Goal: Communication & Community: Answer question/provide support

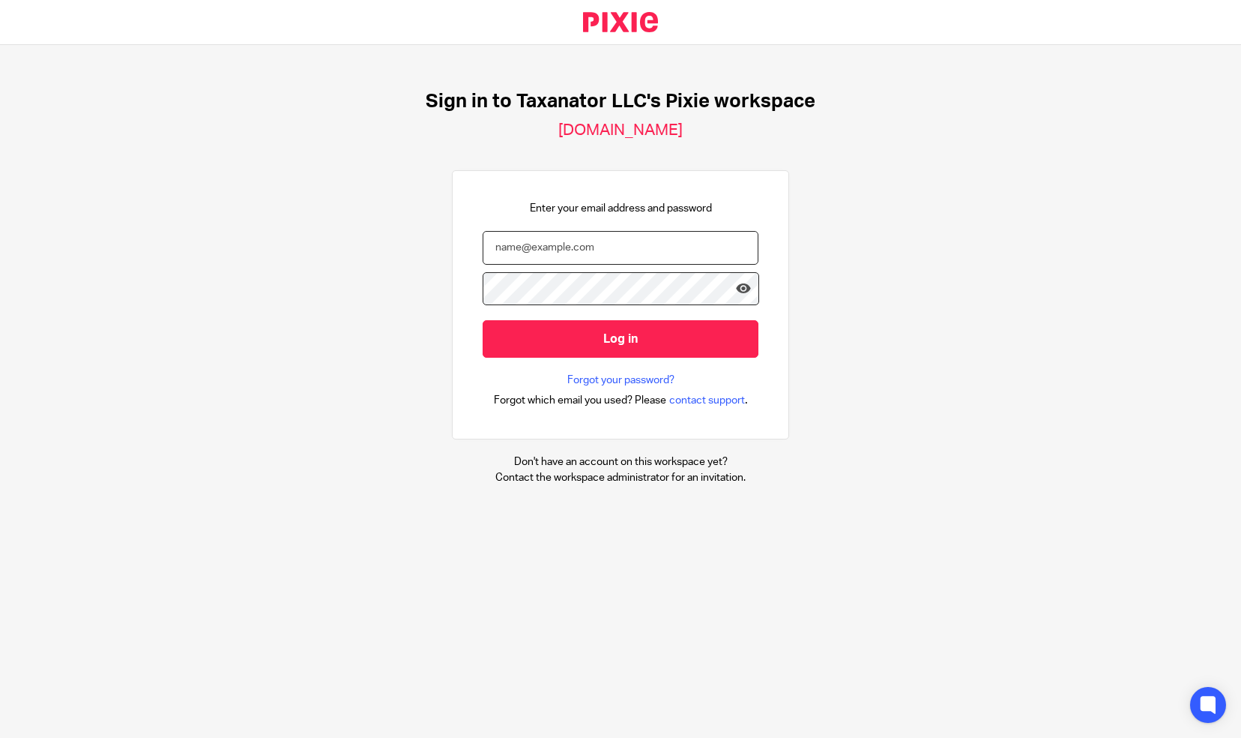
click at [483, 238] on input "email" at bounding box center [621, 248] width 276 height 34
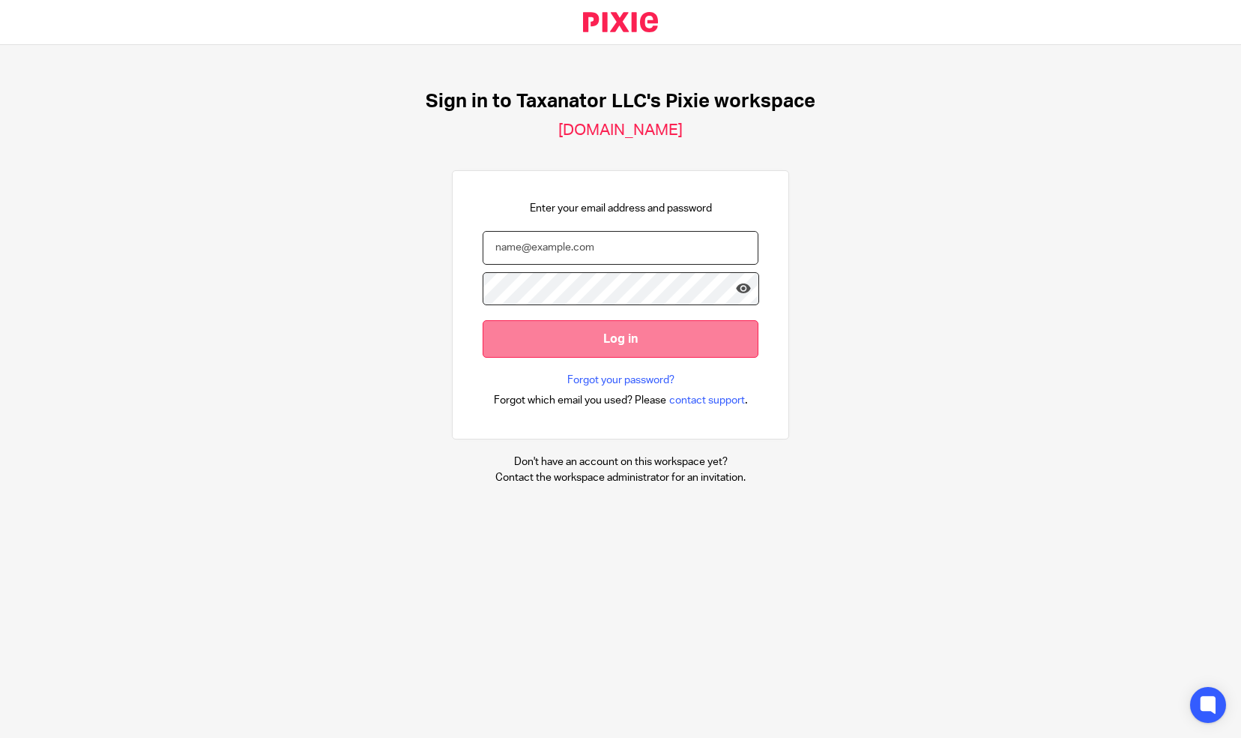
paste input "[EMAIL_ADDRESS][DOMAIN_NAME]"
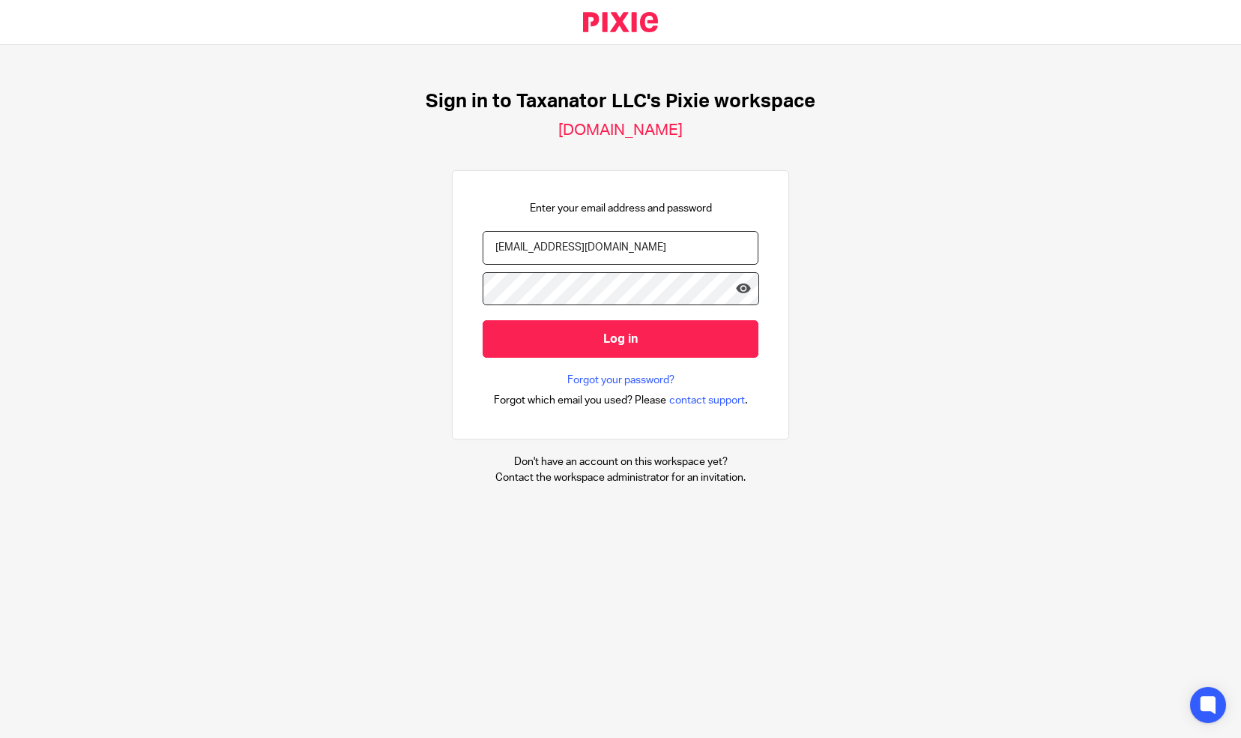
type input "[EMAIL_ADDRESS][DOMAIN_NAME]"
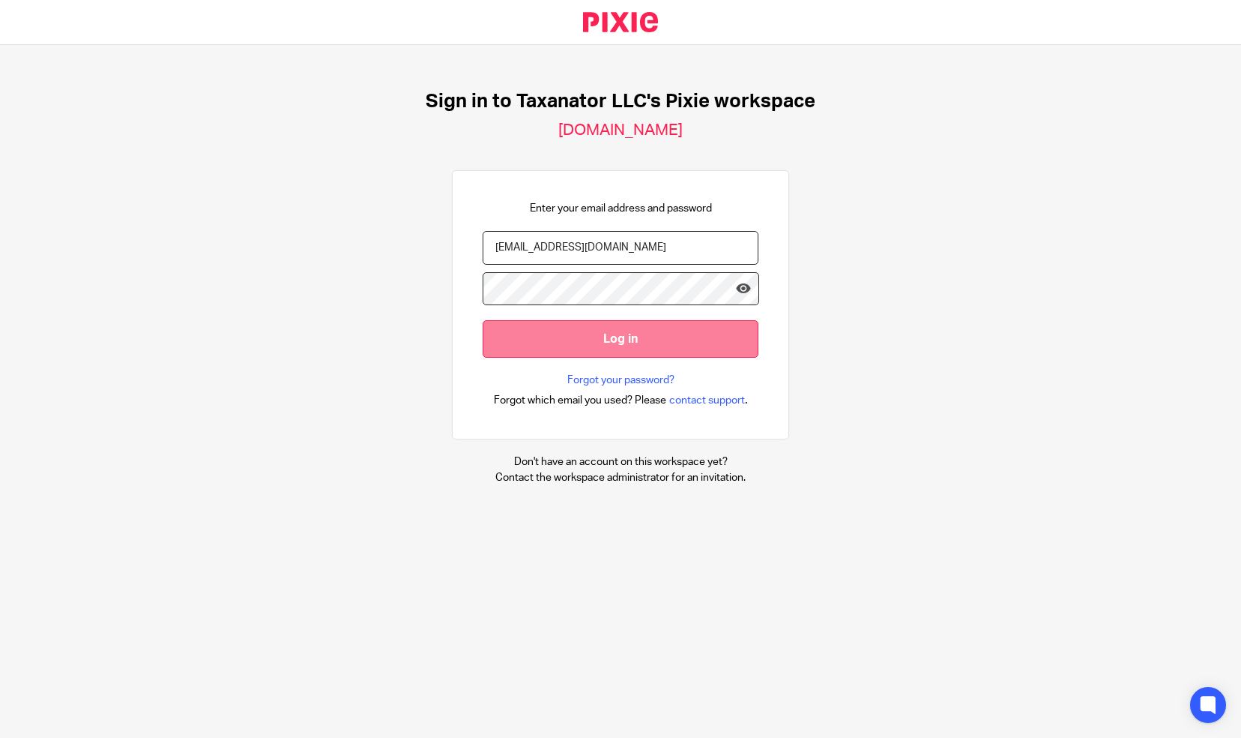
click at [630, 343] on input "Log in" at bounding box center [621, 338] width 276 height 37
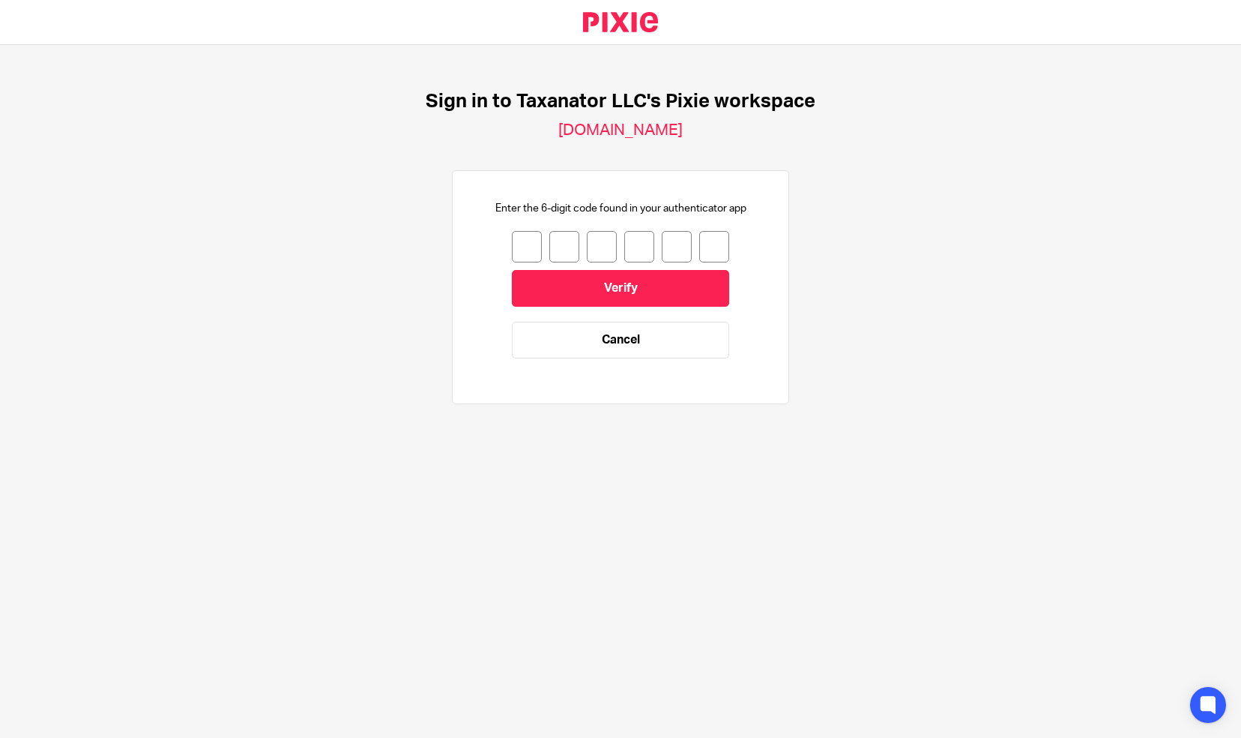
click at [517, 251] on input "number" at bounding box center [527, 246] width 30 height 31
type input "5"
type input "2"
type input "4"
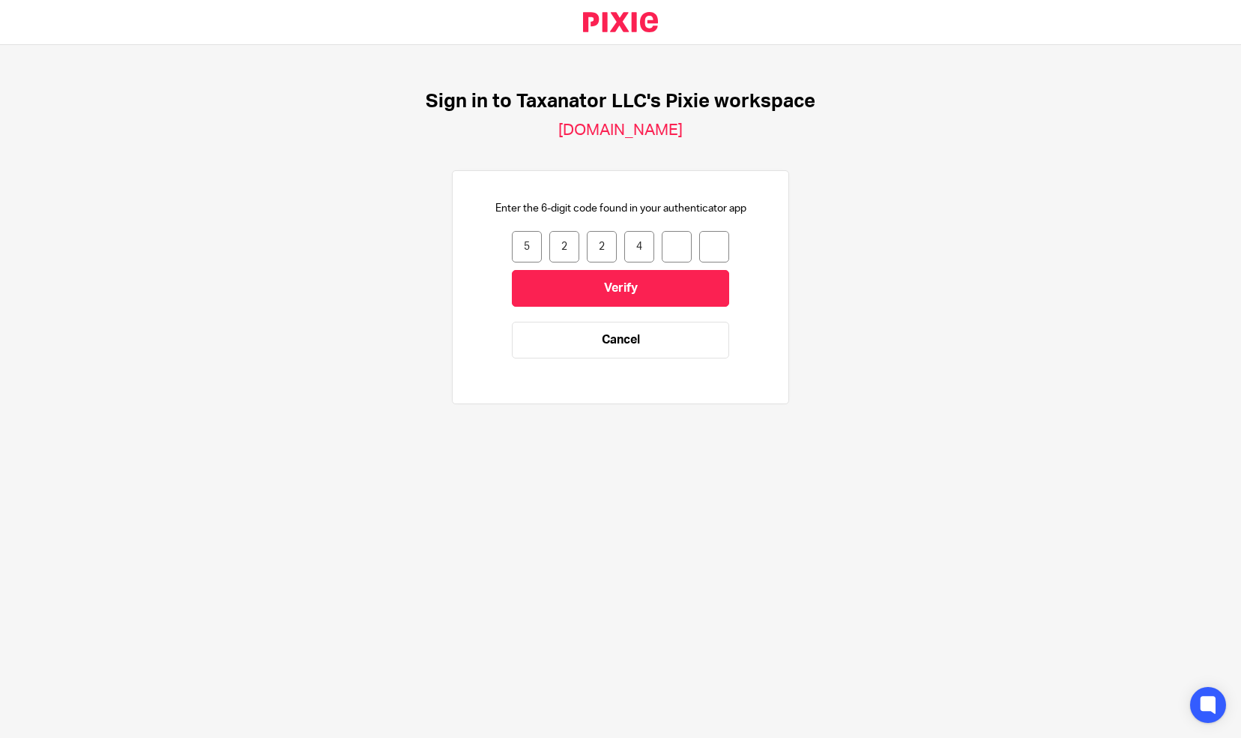
type input "1"
click at [549, 282] on input "Verify" at bounding box center [620, 288] width 217 height 37
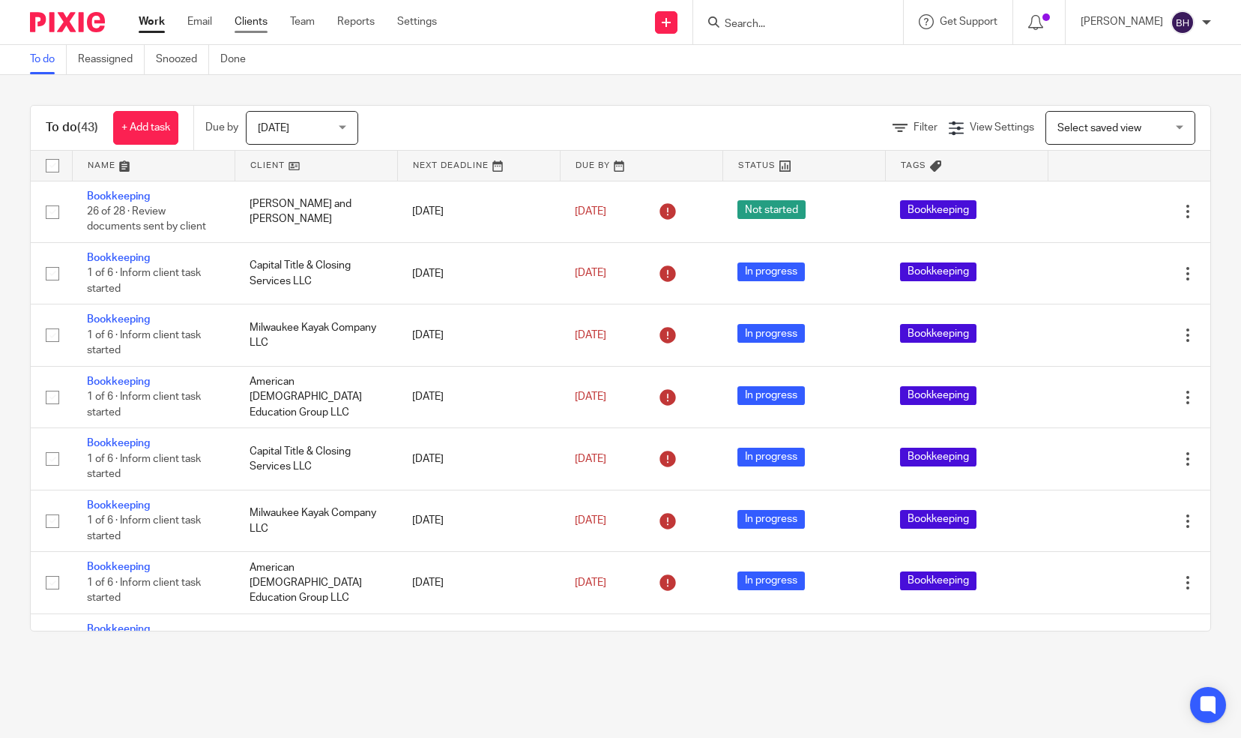
click at [240, 19] on link "Clients" at bounding box center [251, 21] width 33 height 15
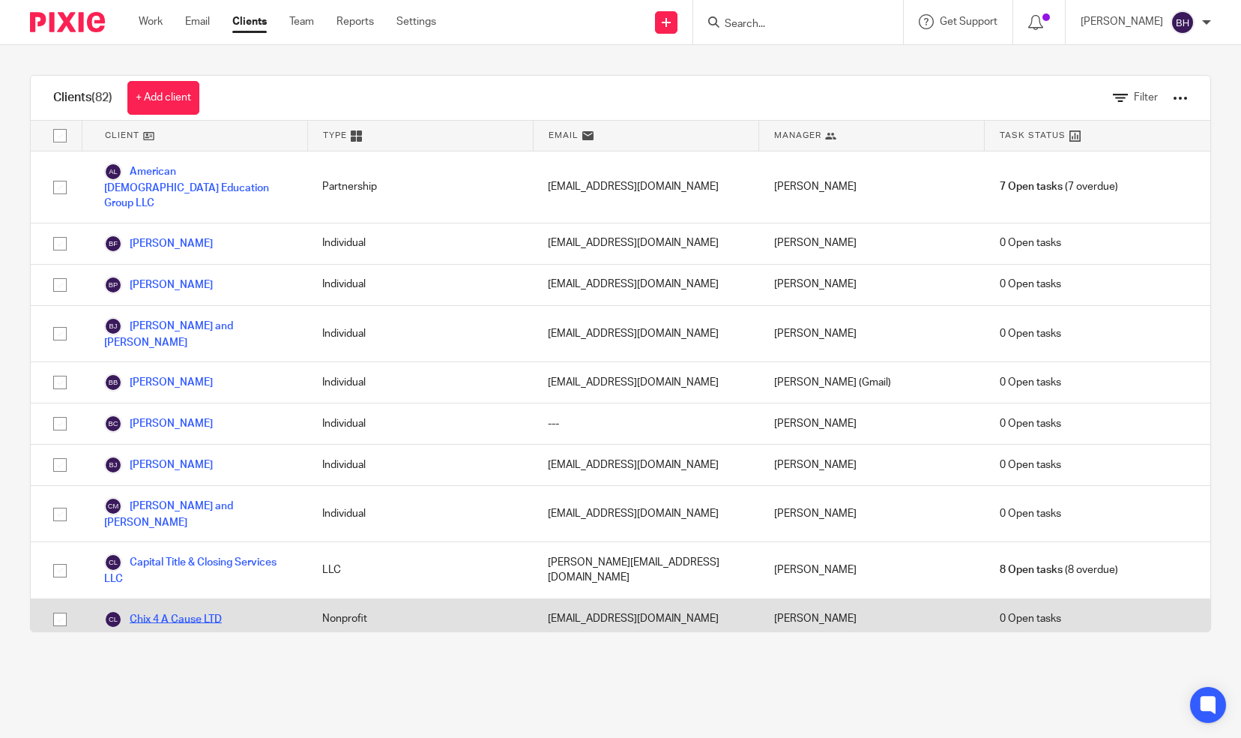
click at [190, 610] on link "Chix 4 A Cause LTD" at bounding box center [163, 619] width 118 height 18
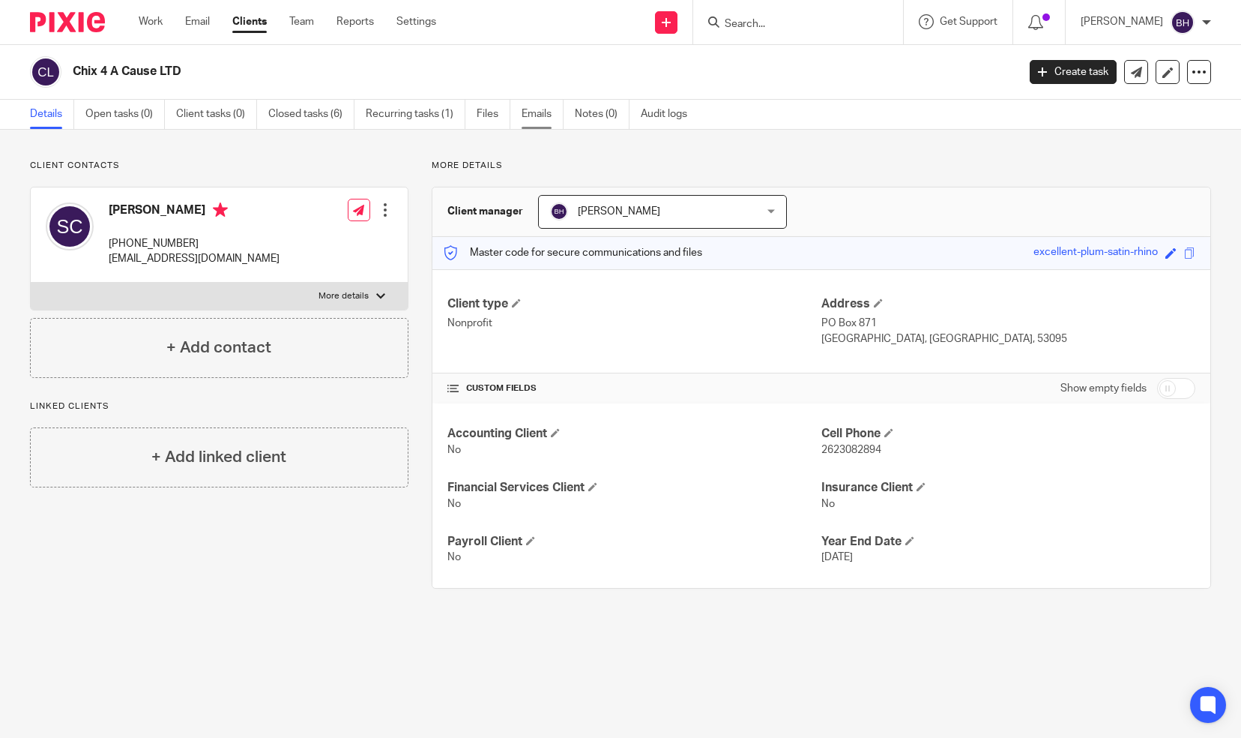
click at [535, 117] on link "Emails" at bounding box center [543, 114] width 42 height 29
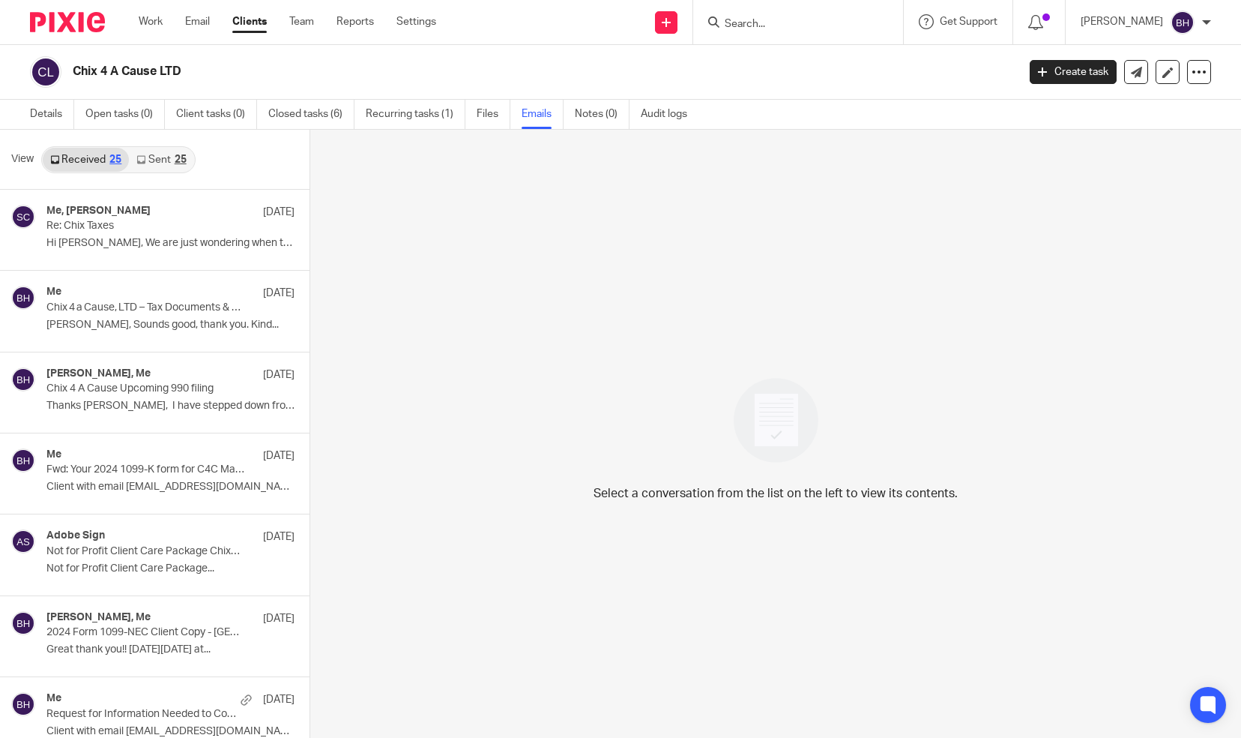
click at [168, 153] on link "Sent 25" at bounding box center [161, 160] width 64 height 24
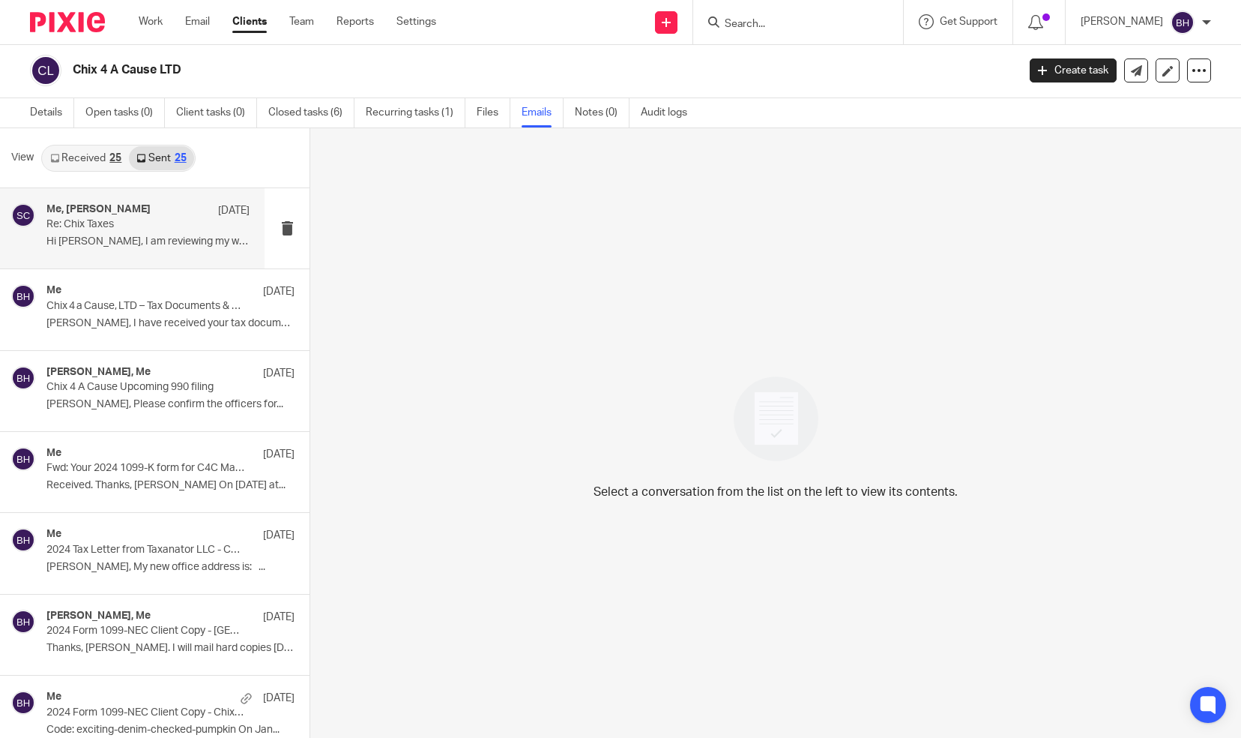
click at [151, 220] on p "Re: Chix Taxes" at bounding box center [127, 224] width 163 height 13
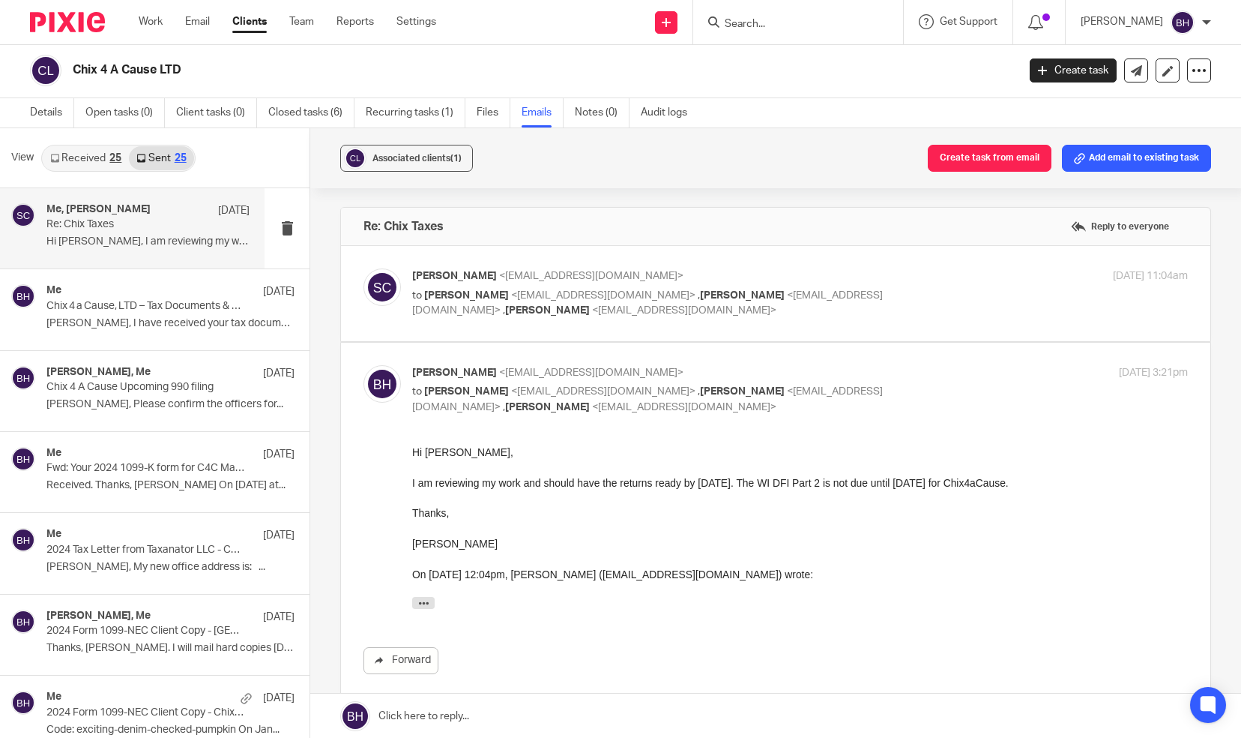
scroll to position [0, 0]
click at [435, 718] on link at bounding box center [775, 715] width 931 height 45
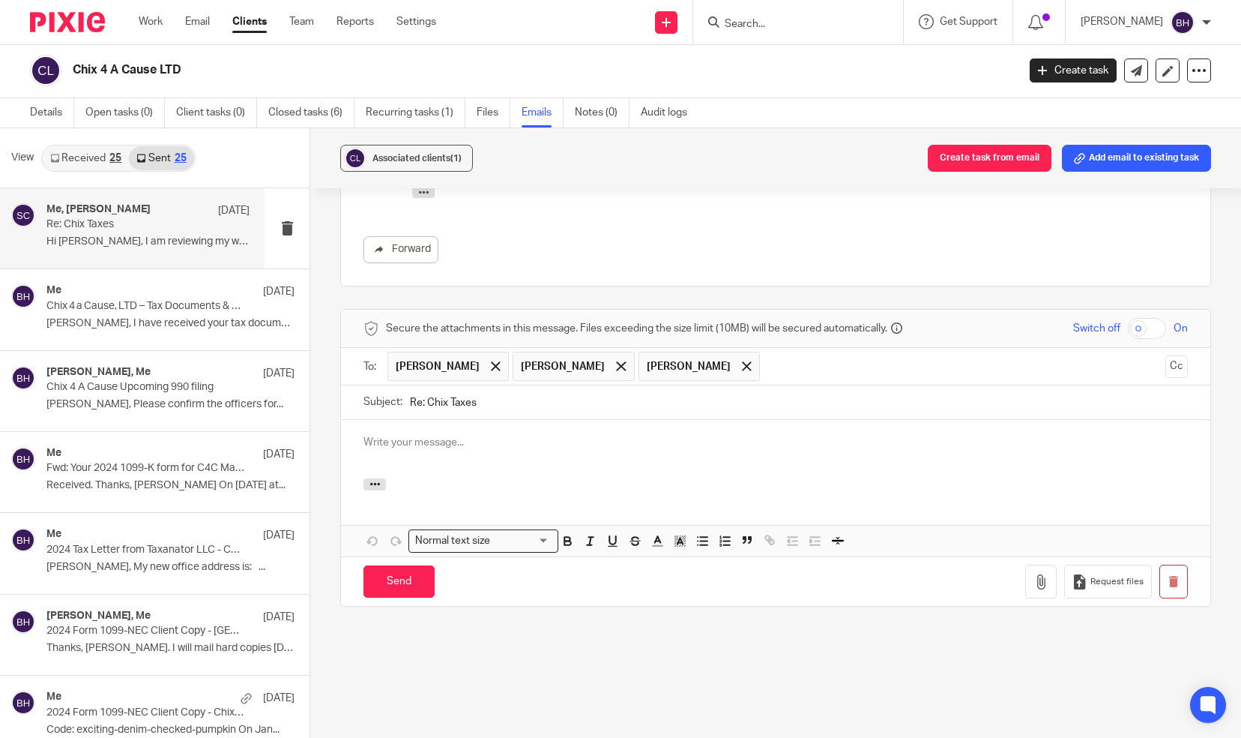
click at [1050, 369] on input "text" at bounding box center [964, 366] width 392 height 29
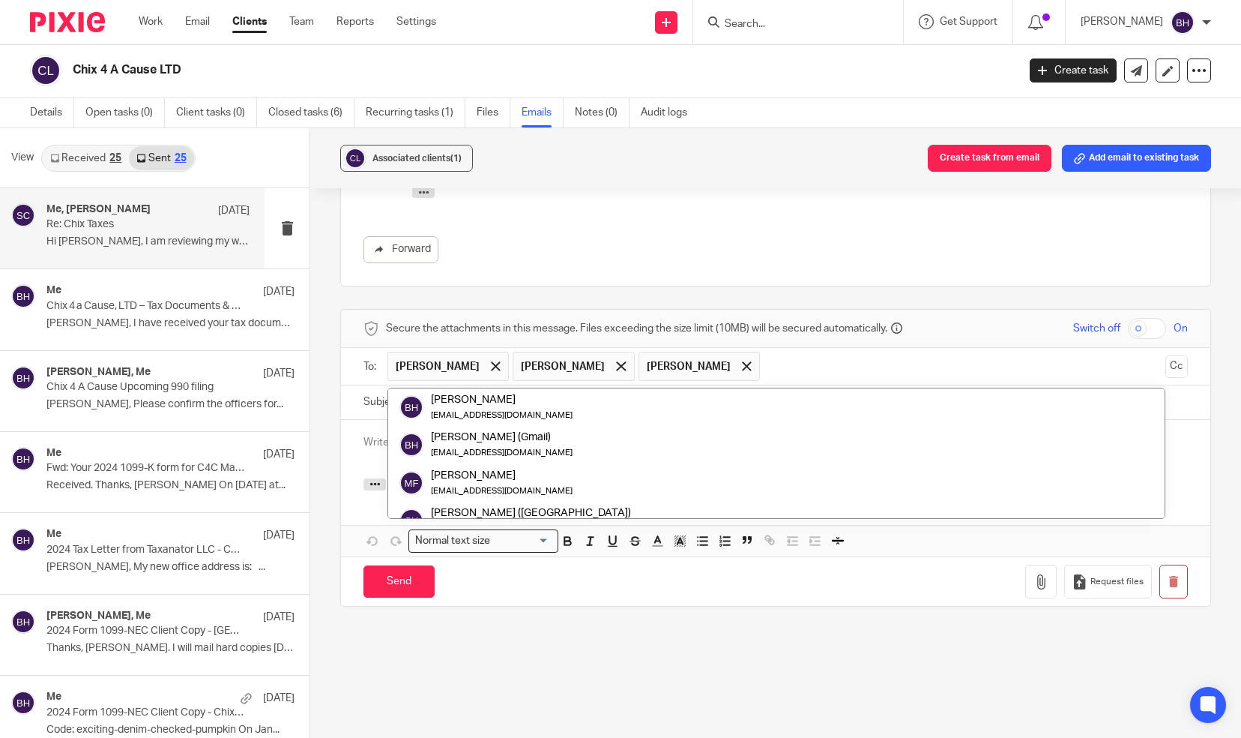
paste input "sheri.schneider@summitcreditunion.com"
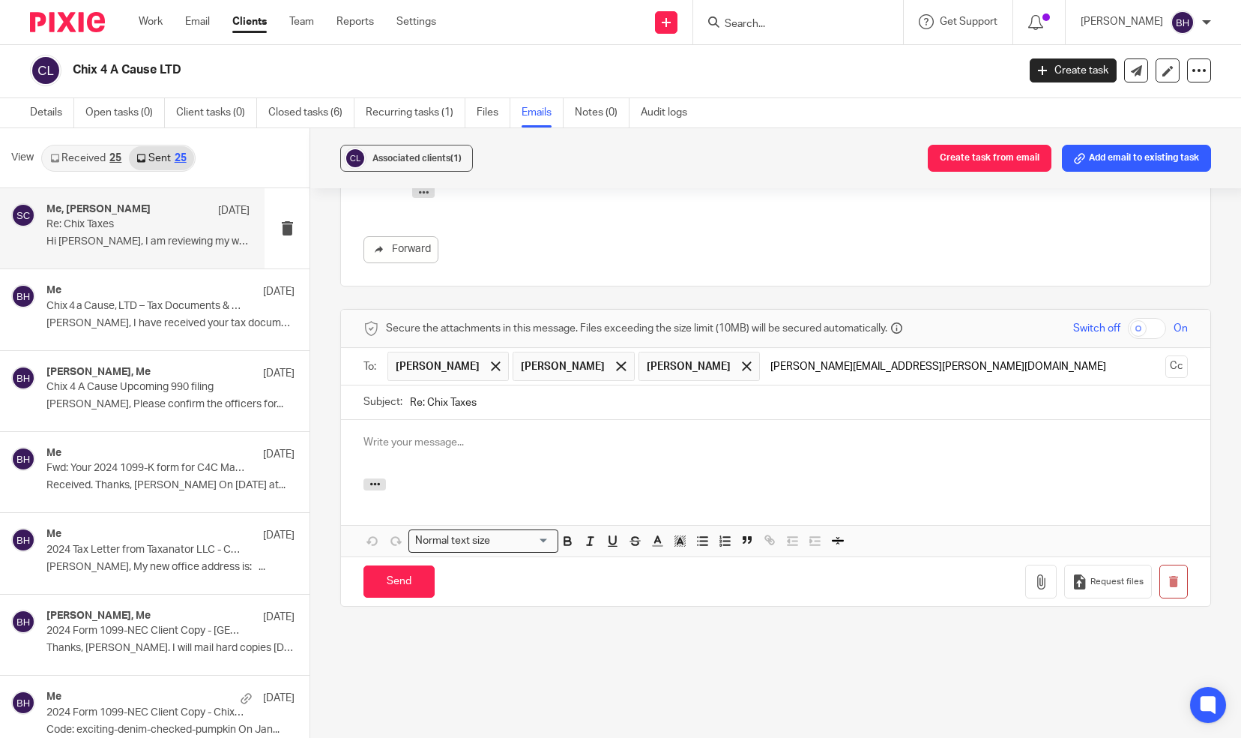
type input "sheri.schneider@summitcreditunion.com"
click at [972, 402] on input "Re: Chix Taxes" at bounding box center [799, 402] width 778 height 34
click at [748, 436] on p at bounding box center [776, 442] width 825 height 15
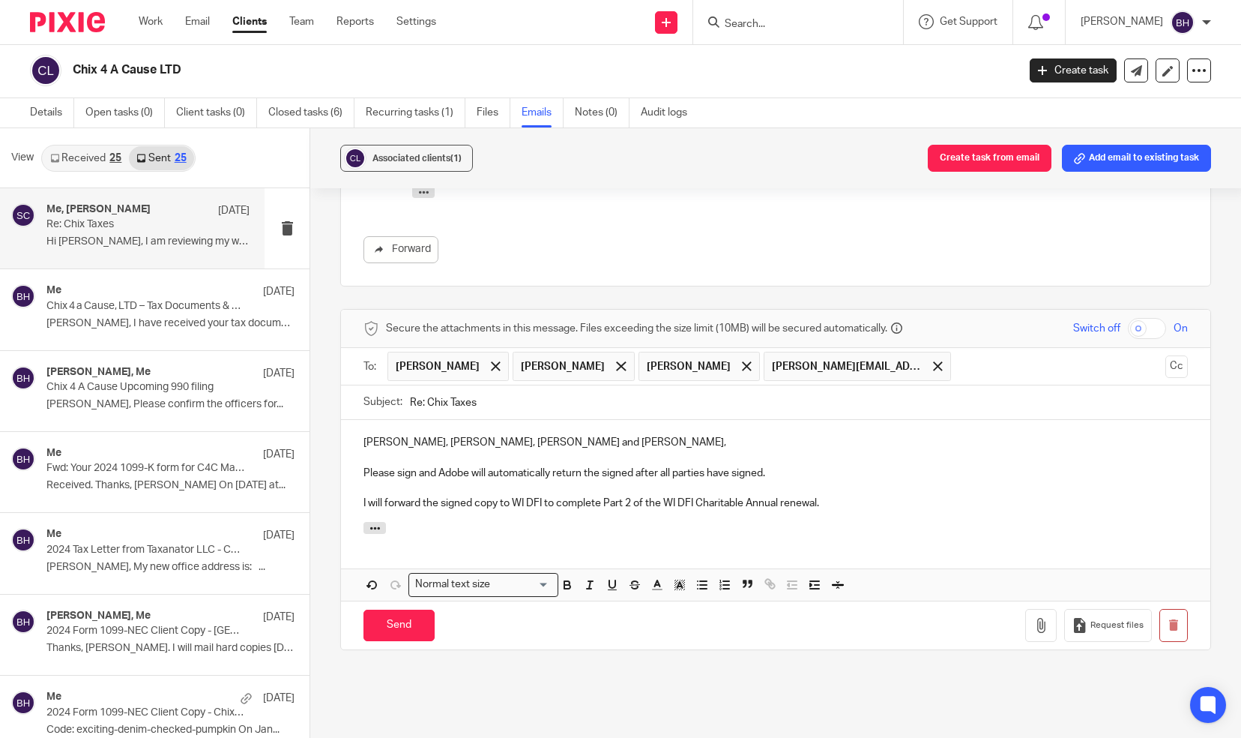
click at [564, 436] on p "Sue, Krystal, Lori and Sheri," at bounding box center [776, 442] width 825 height 15
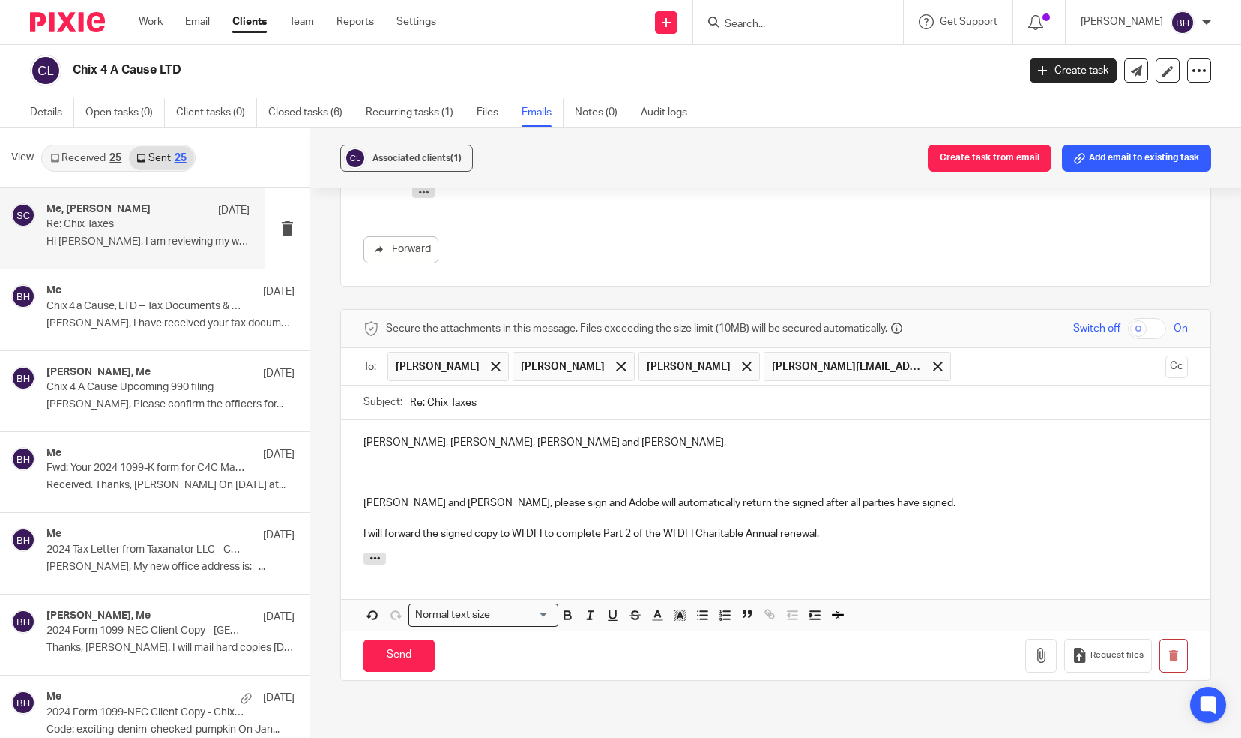
click at [850, 499] on p "Lori and Sheri, please sign and Adobe will automatically return the signed afte…" at bounding box center [776, 503] width 825 height 15
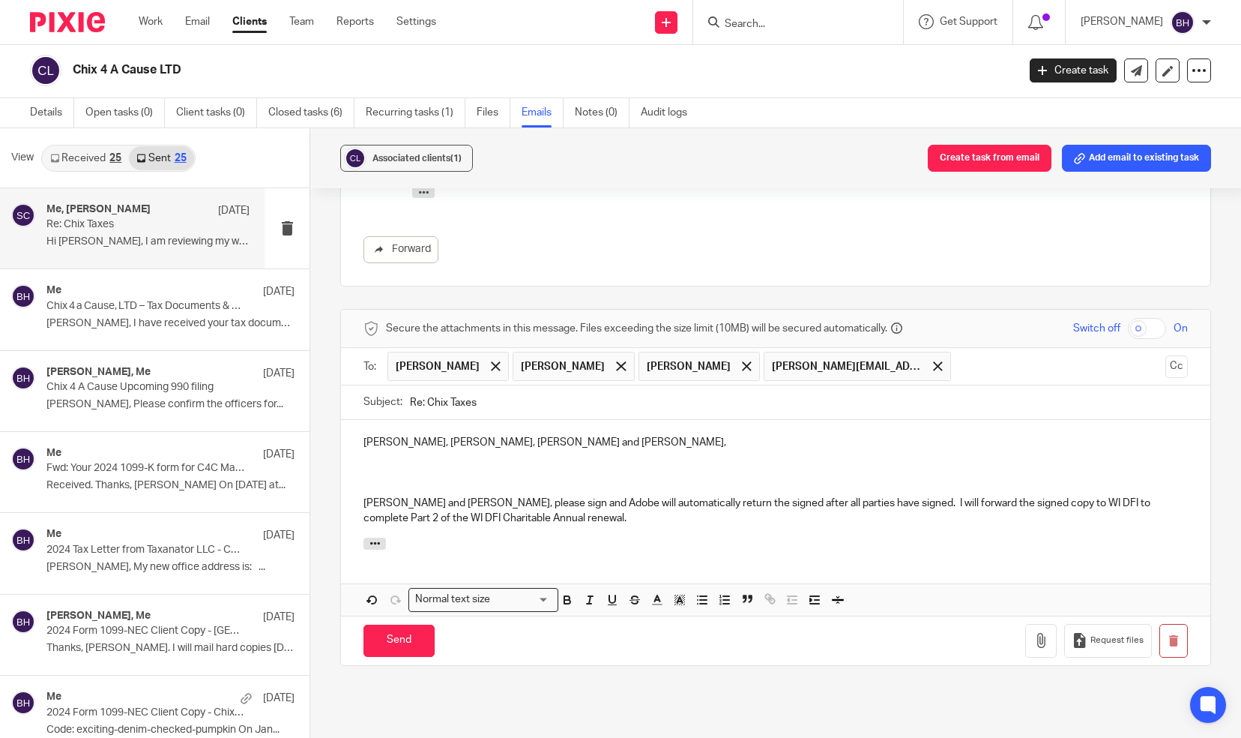
click at [582, 468] on p at bounding box center [776, 473] width 825 height 15
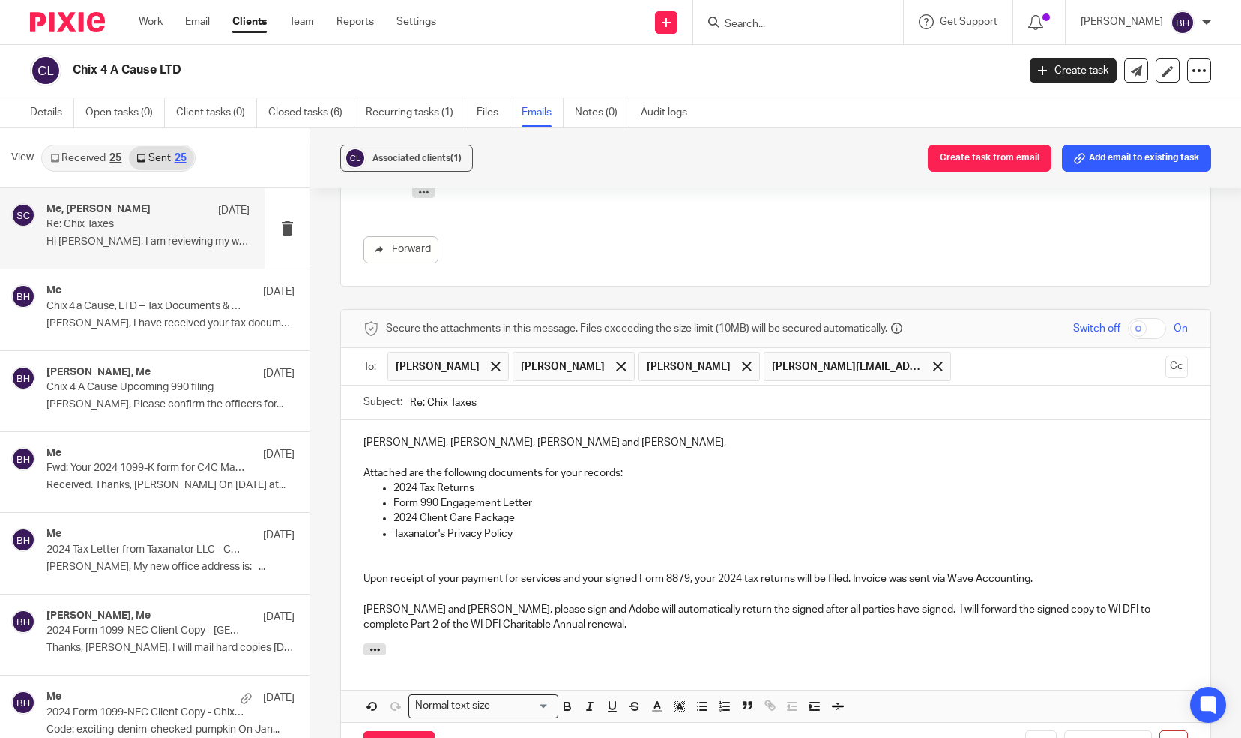
click at [366, 551] on p at bounding box center [776, 548] width 825 height 15
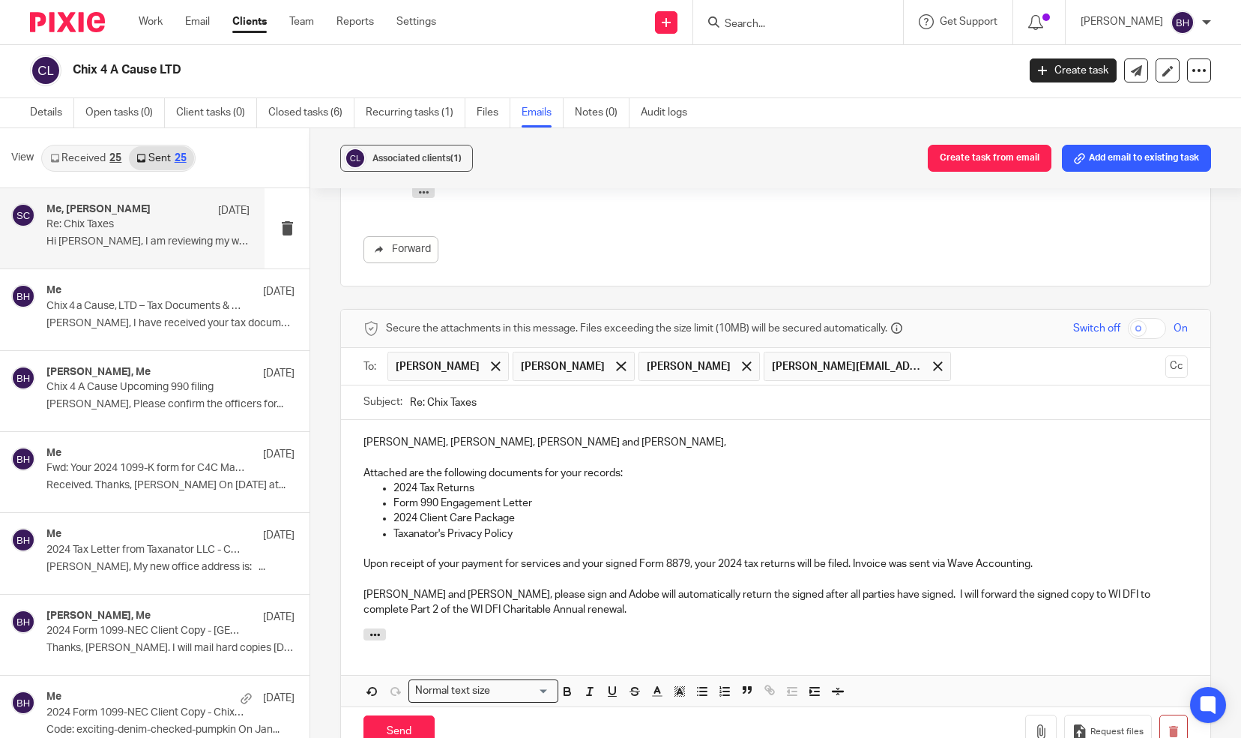
click at [512, 612] on p "Lori and Sheri, please sign and Adobe will automatically return the signed afte…" at bounding box center [776, 602] width 825 height 31
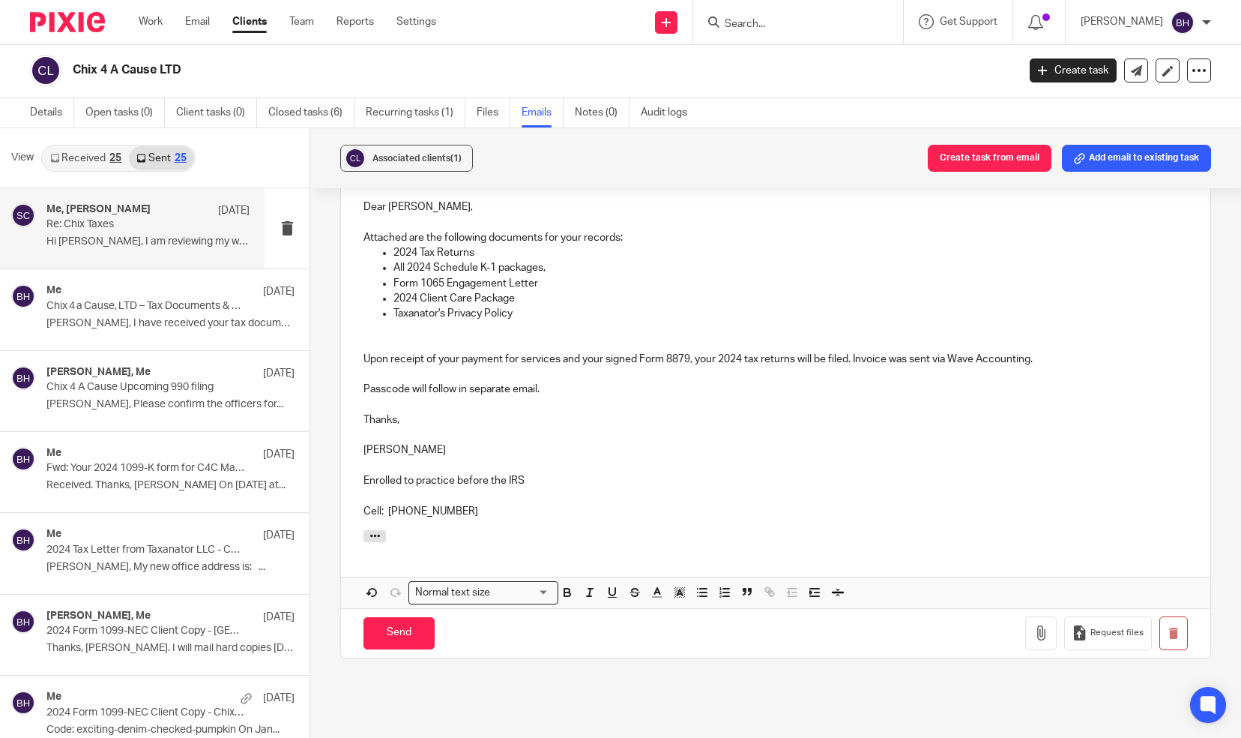
scroll to position [1358, 0]
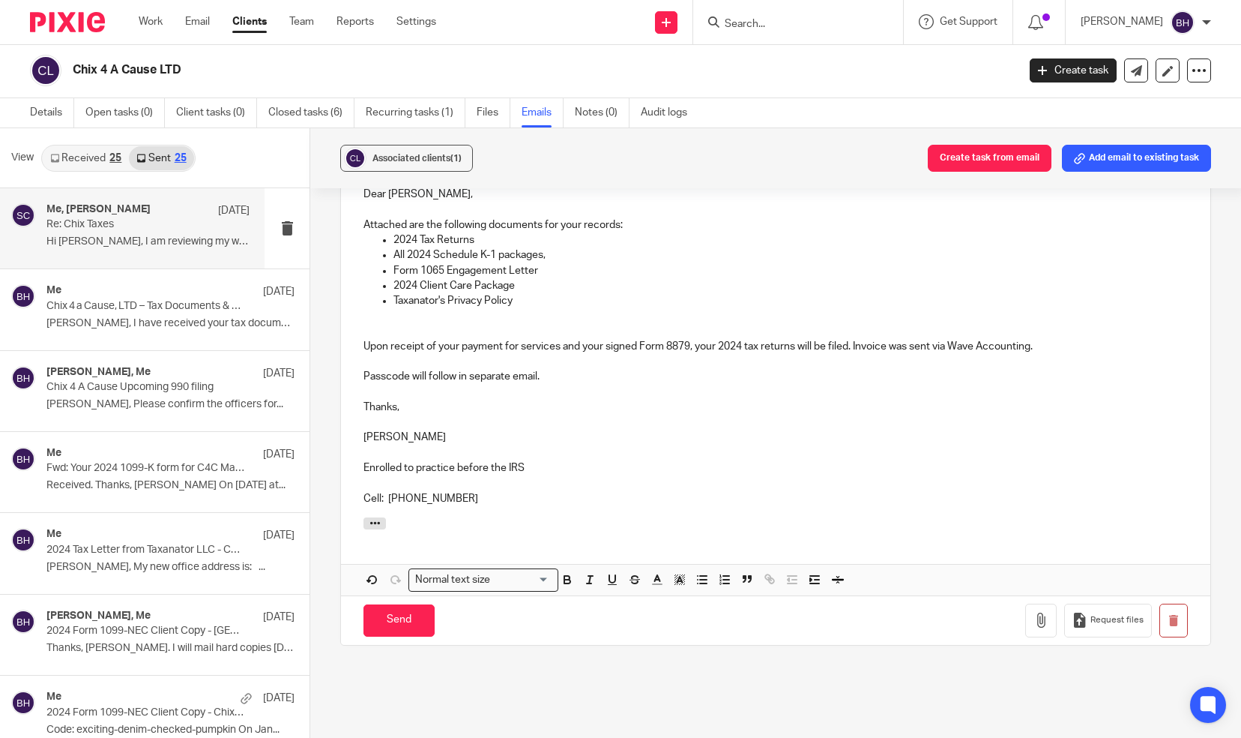
click at [475, 506] on p "Cell: 262-305-2936" at bounding box center [776, 498] width 825 height 15
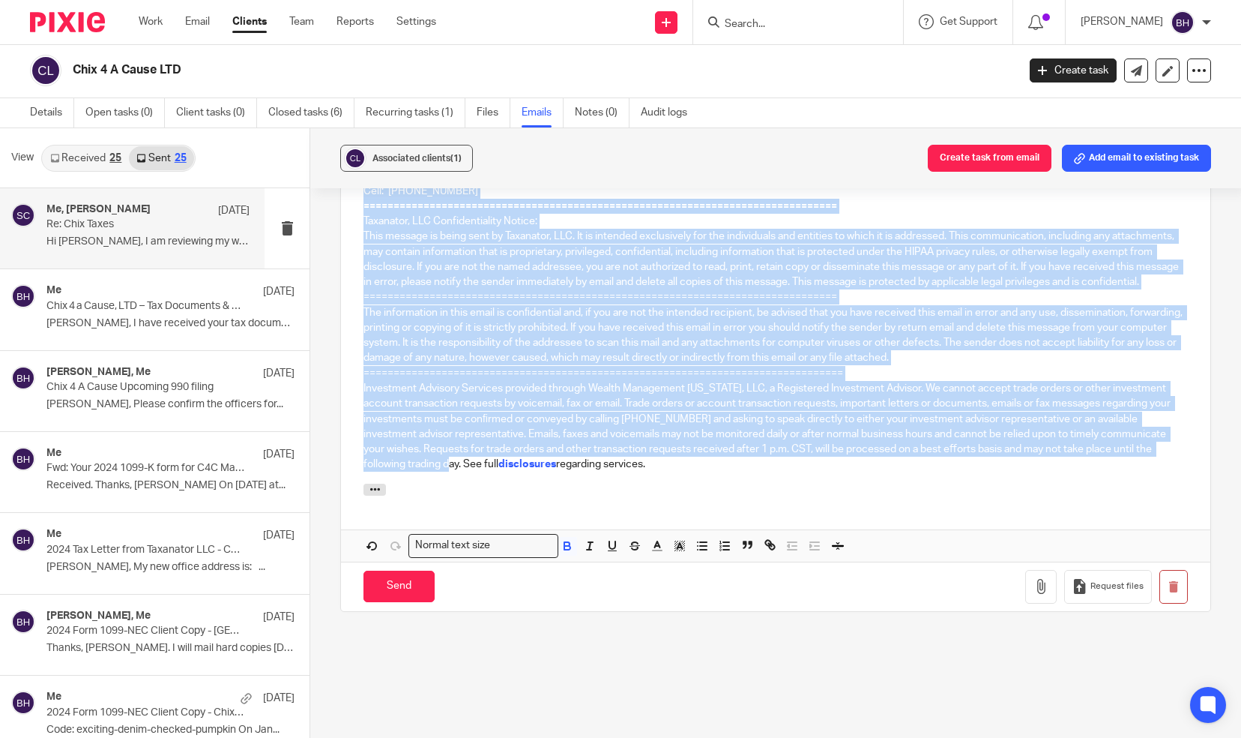
scroll to position [1731, 0]
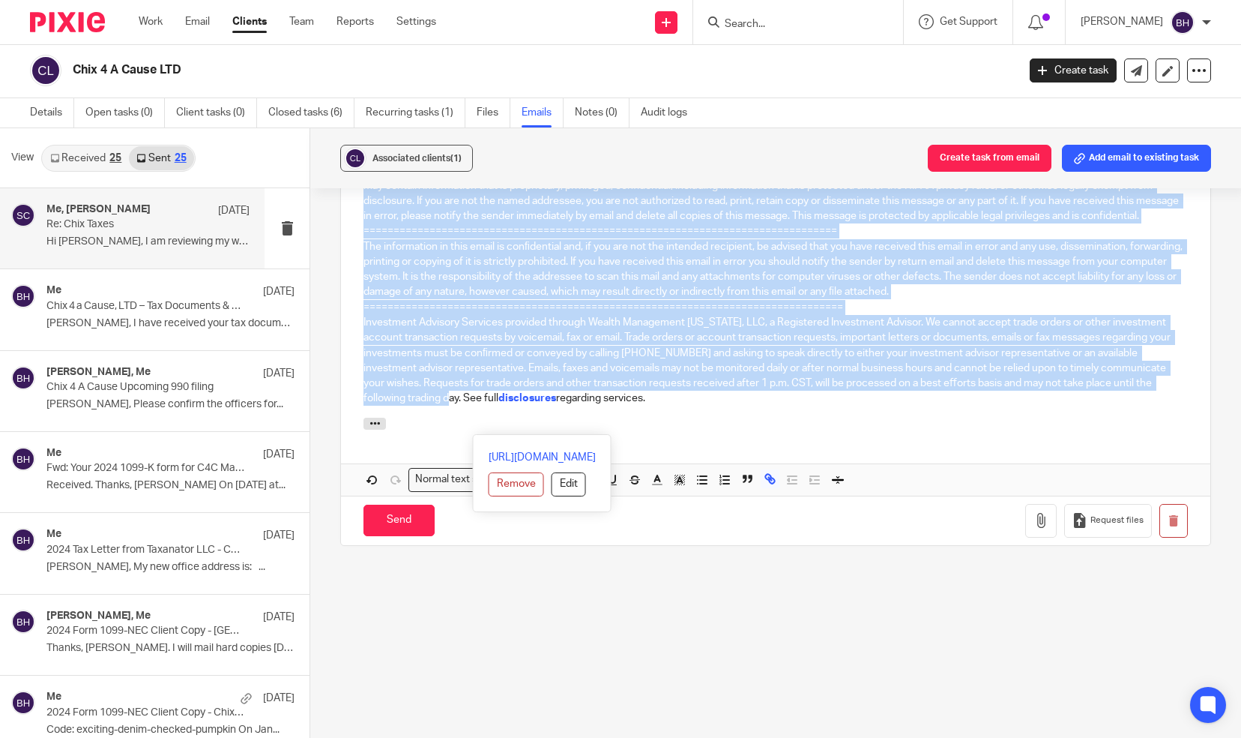
drag, startPoint x: 352, startPoint y: 405, endPoint x: 747, endPoint y: 462, distance: 399.9
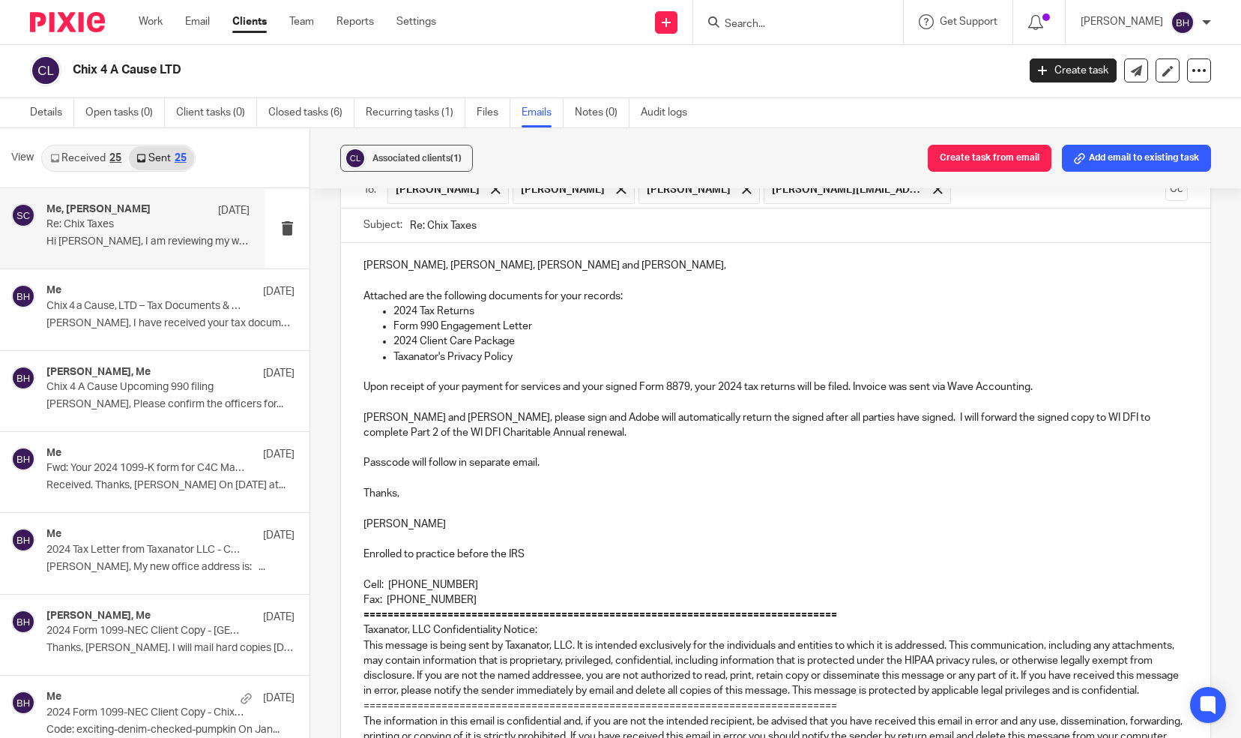
scroll to position [584, 0]
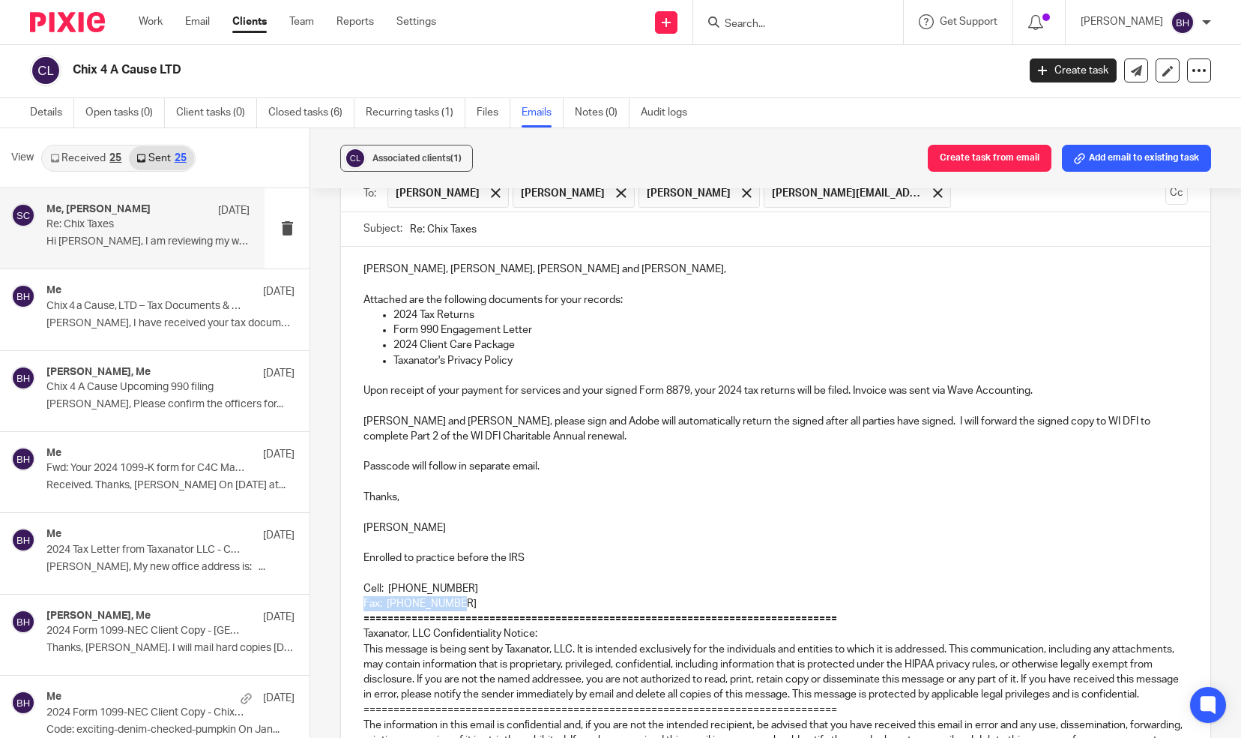
drag, startPoint x: 499, startPoint y: 595, endPoint x: 353, endPoint y: 603, distance: 146.4
click at [353, 603] on div "Sue, Krystal, Lori and Sheri, Attached are the following documents for your rec…" at bounding box center [776, 586] width 870 height 679
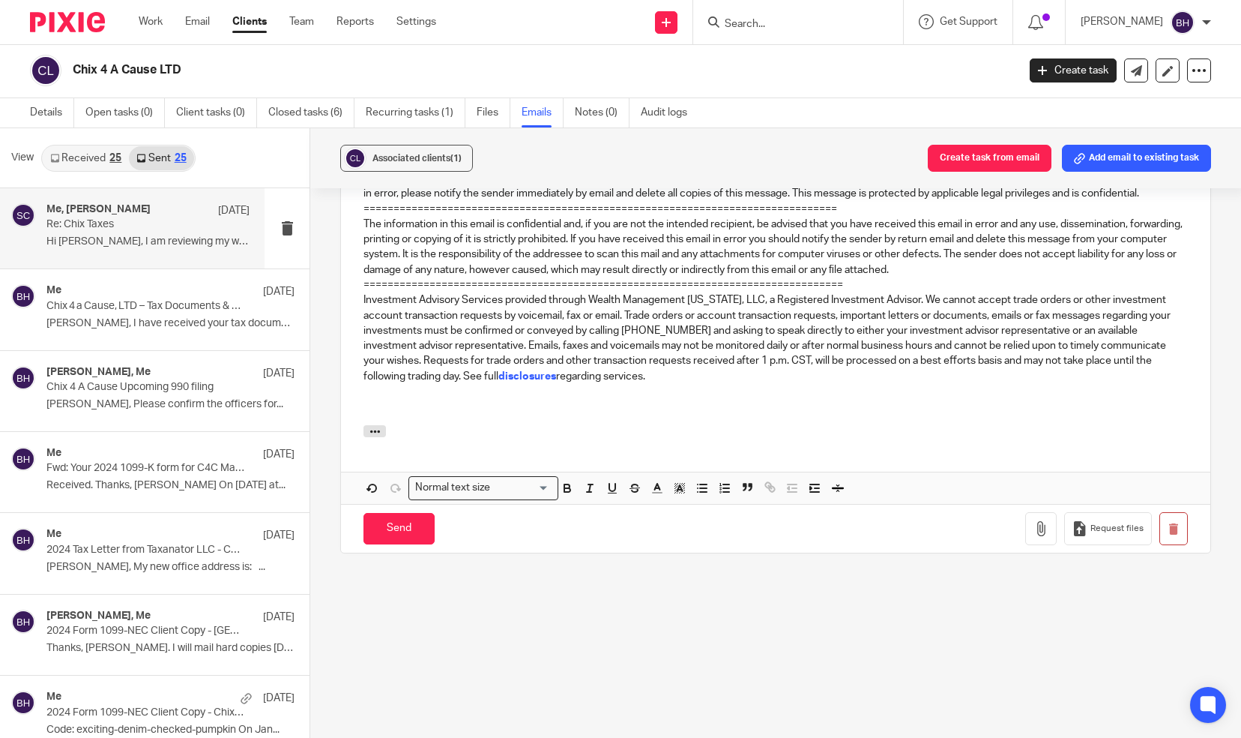
scroll to position [1086, 0]
click at [1034, 532] on icon "button" at bounding box center [1041, 527] width 15 height 15
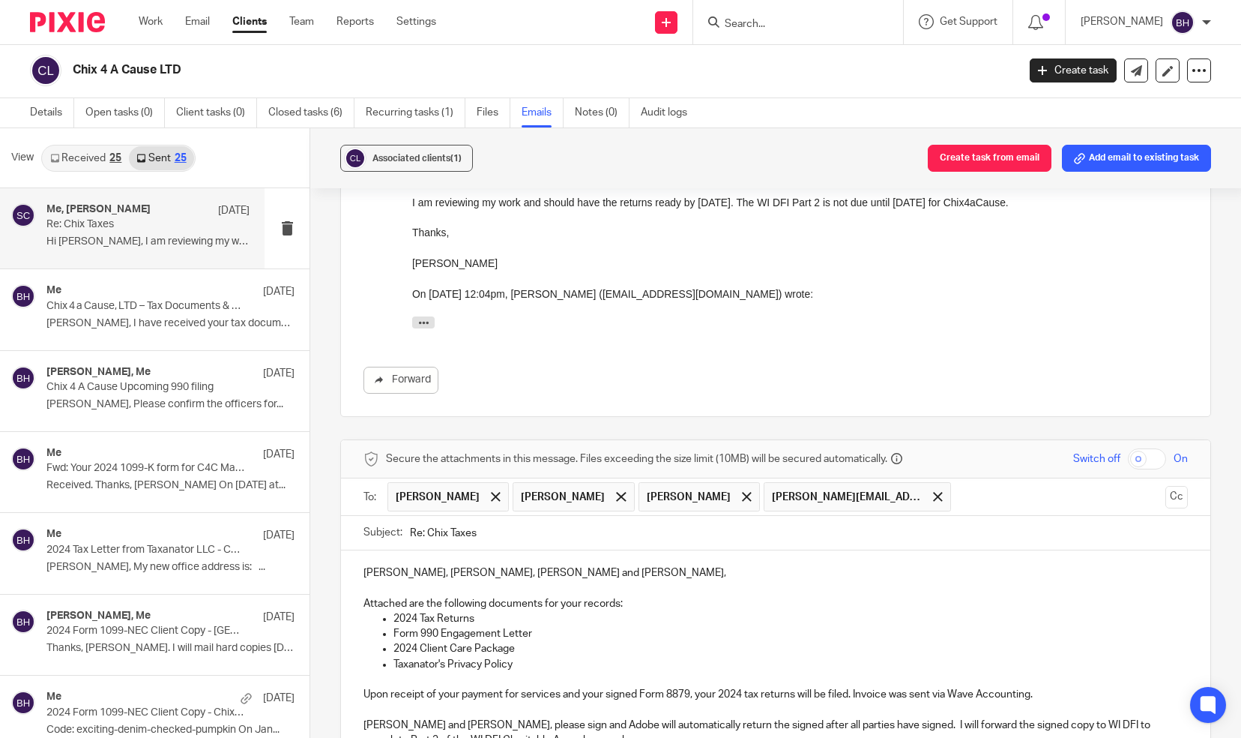
scroll to position [292, 0]
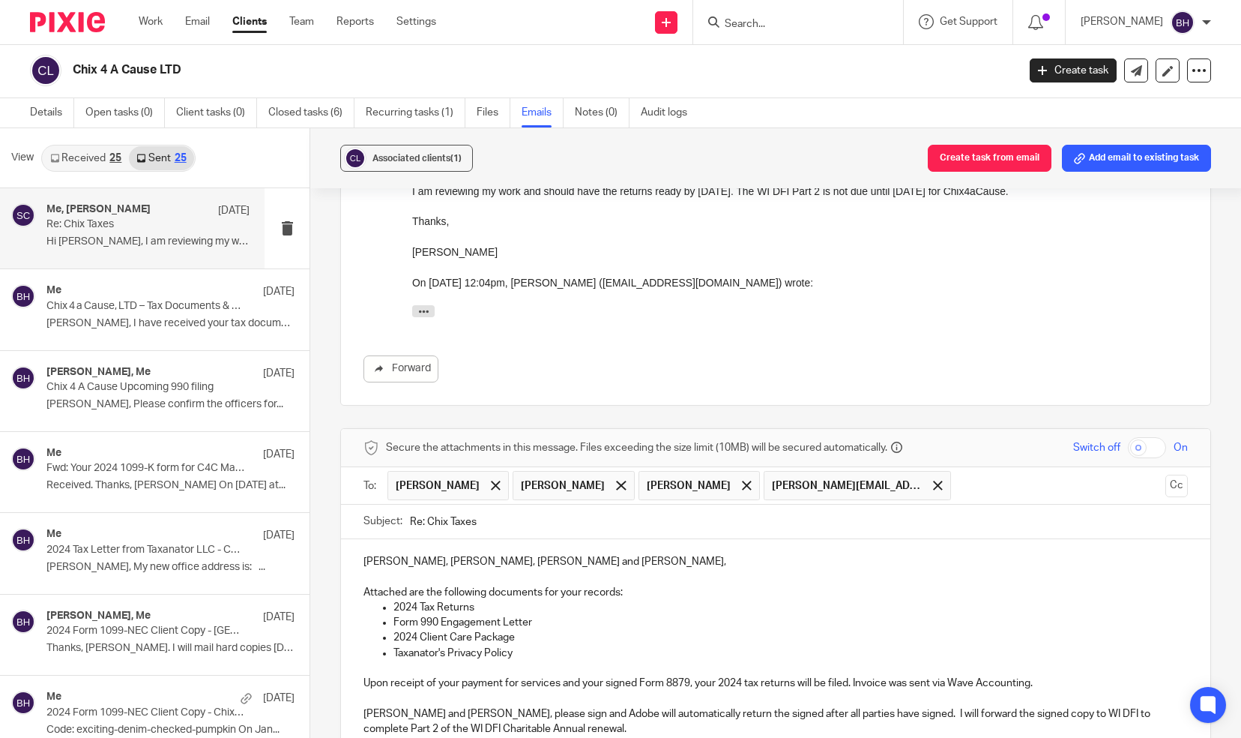
click at [1130, 448] on input "checkbox" at bounding box center [1147, 447] width 38 height 21
checkbox input "true"
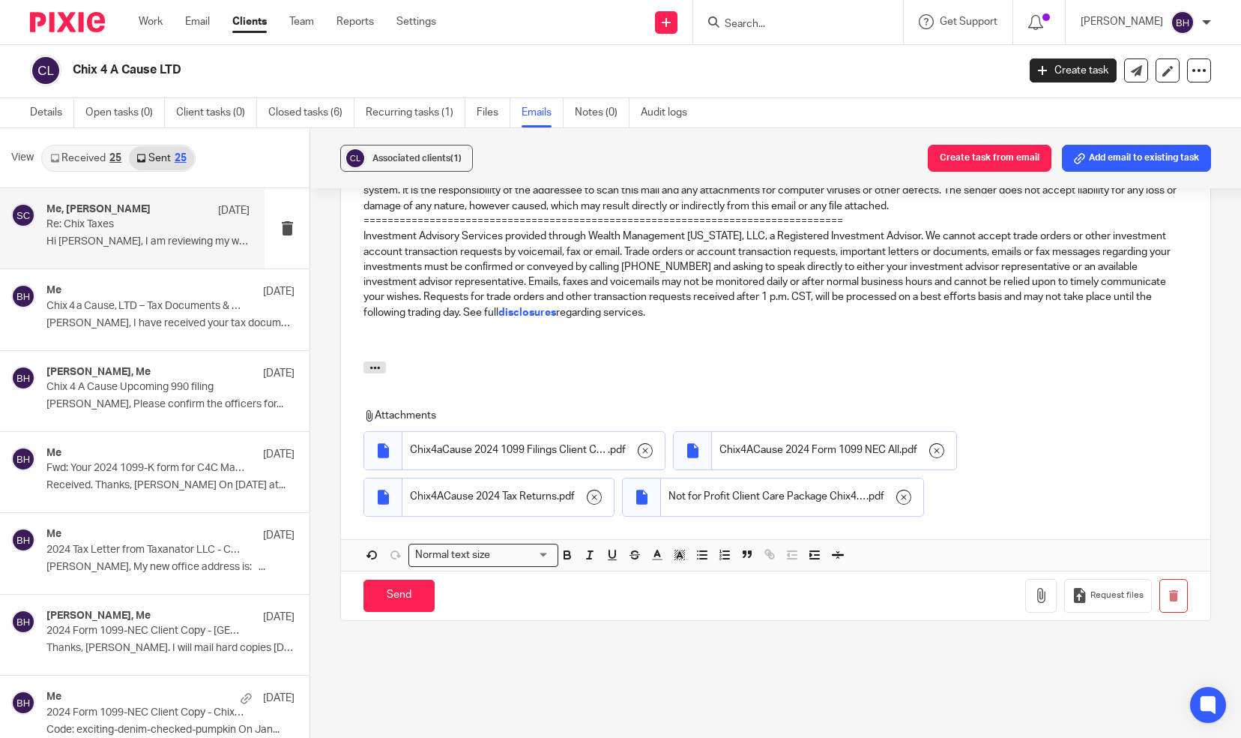
scroll to position [1198, 0]
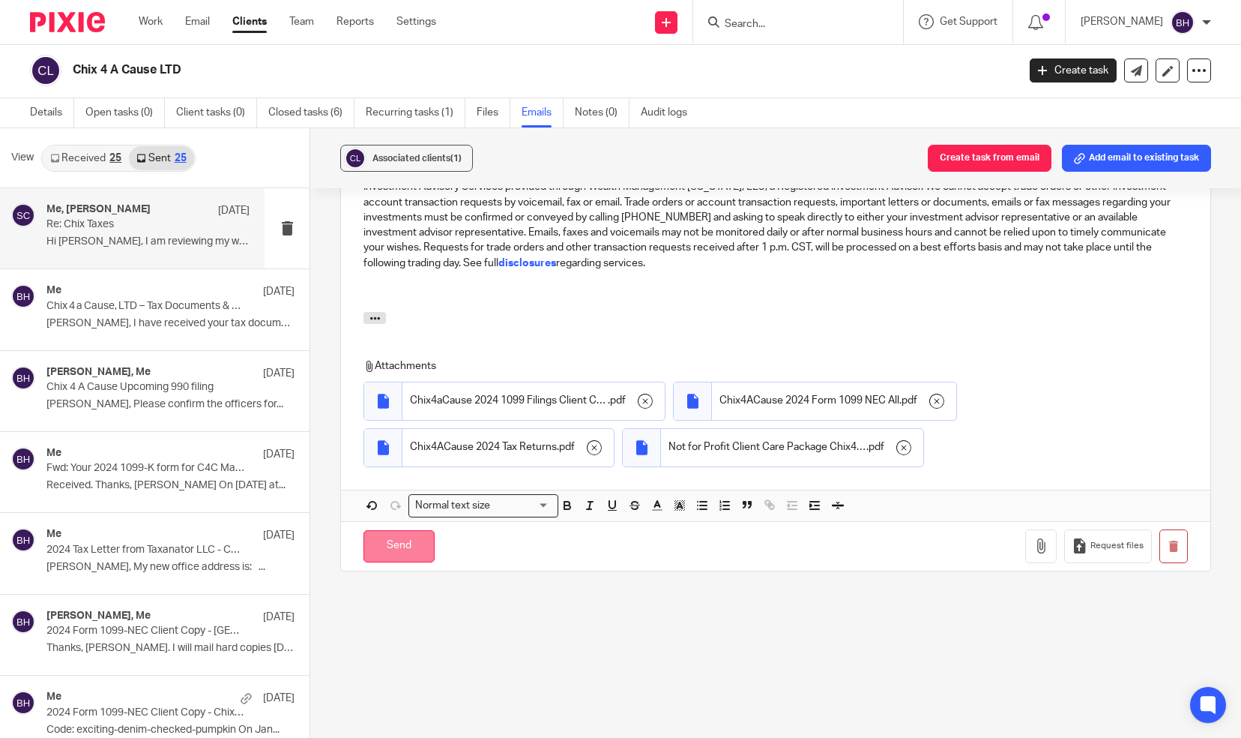
click at [382, 555] on input "Send" at bounding box center [399, 546] width 71 height 32
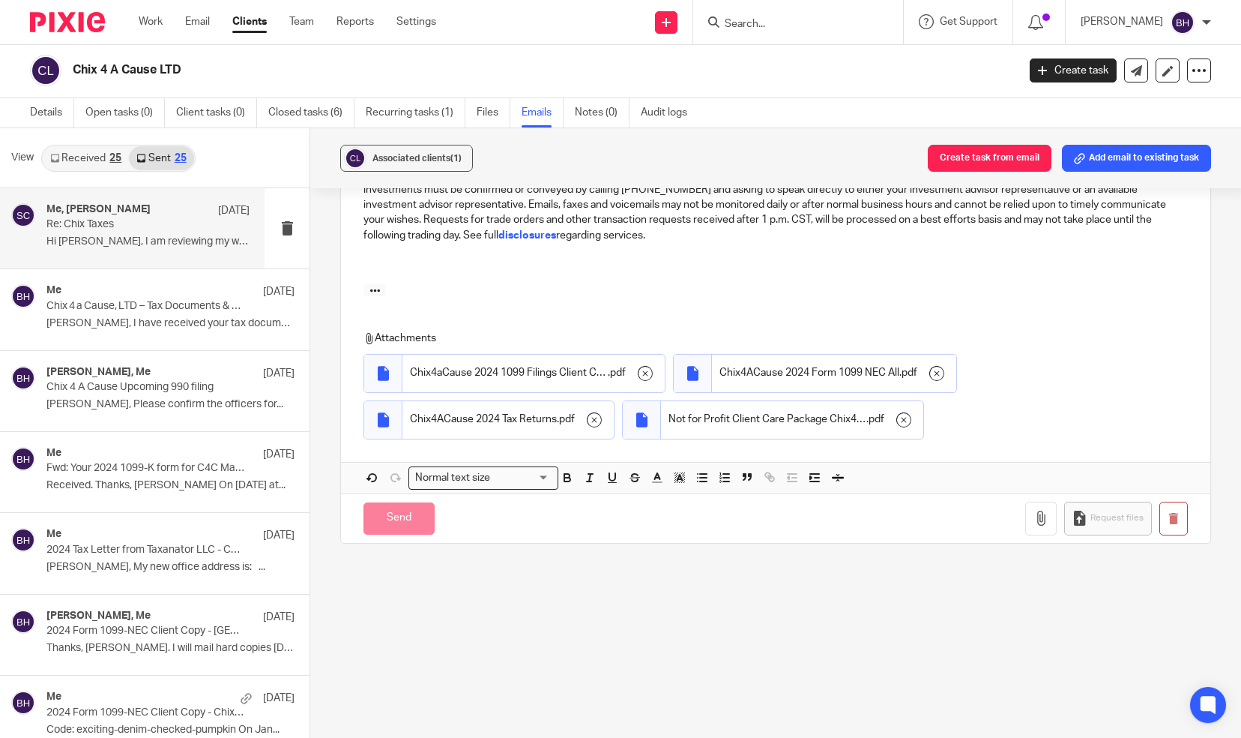
scroll to position [151, 0]
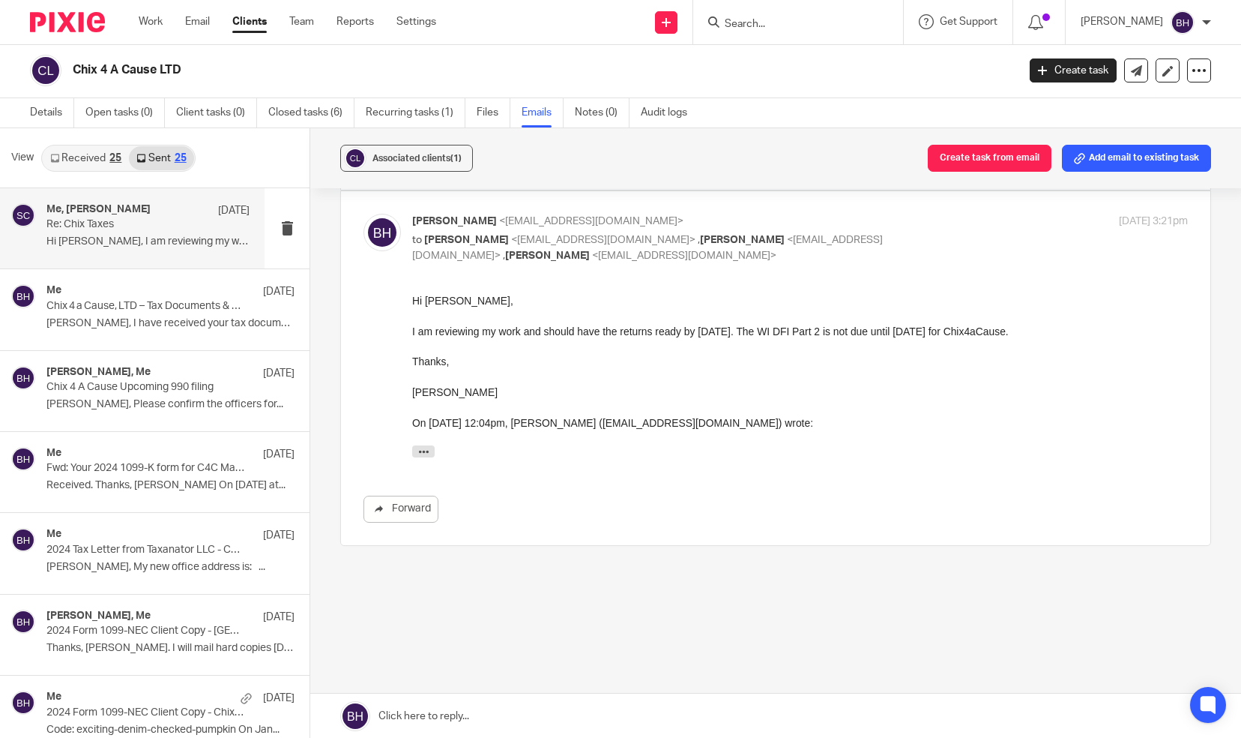
click at [91, 154] on link "Received 25" at bounding box center [86, 158] width 86 height 24
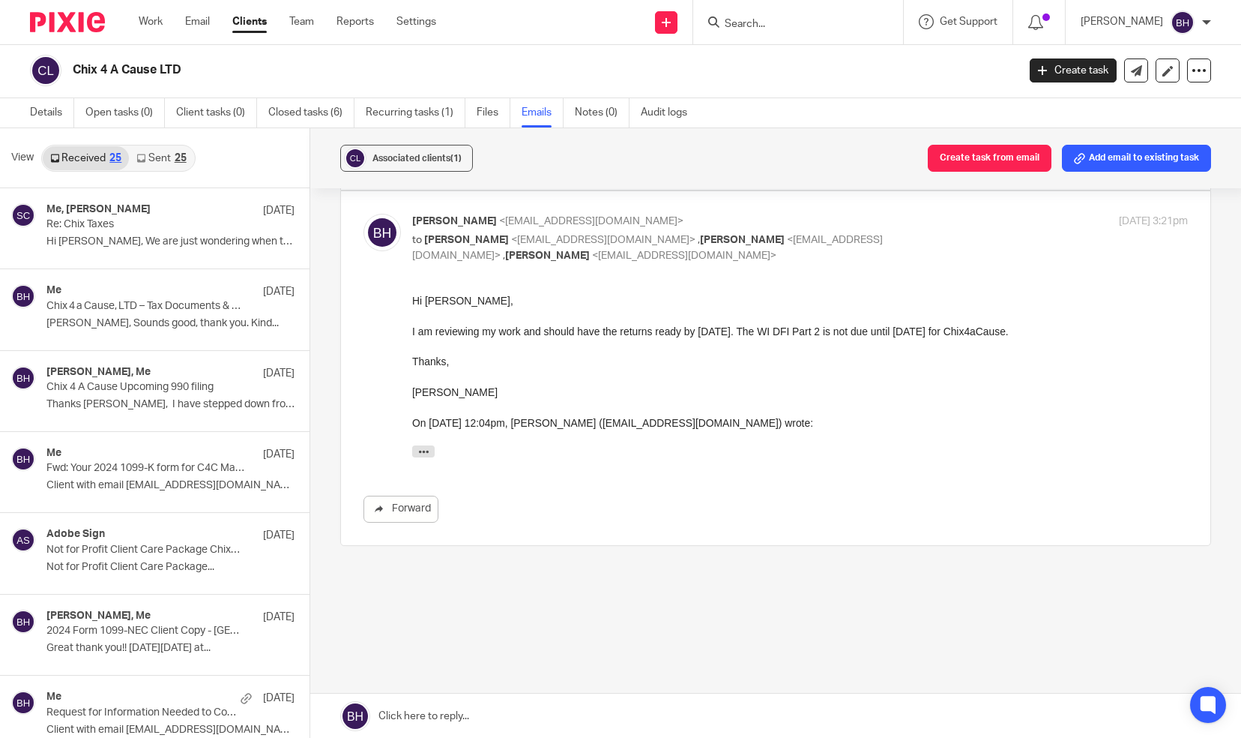
click at [151, 153] on link "Sent 25" at bounding box center [161, 158] width 64 height 24
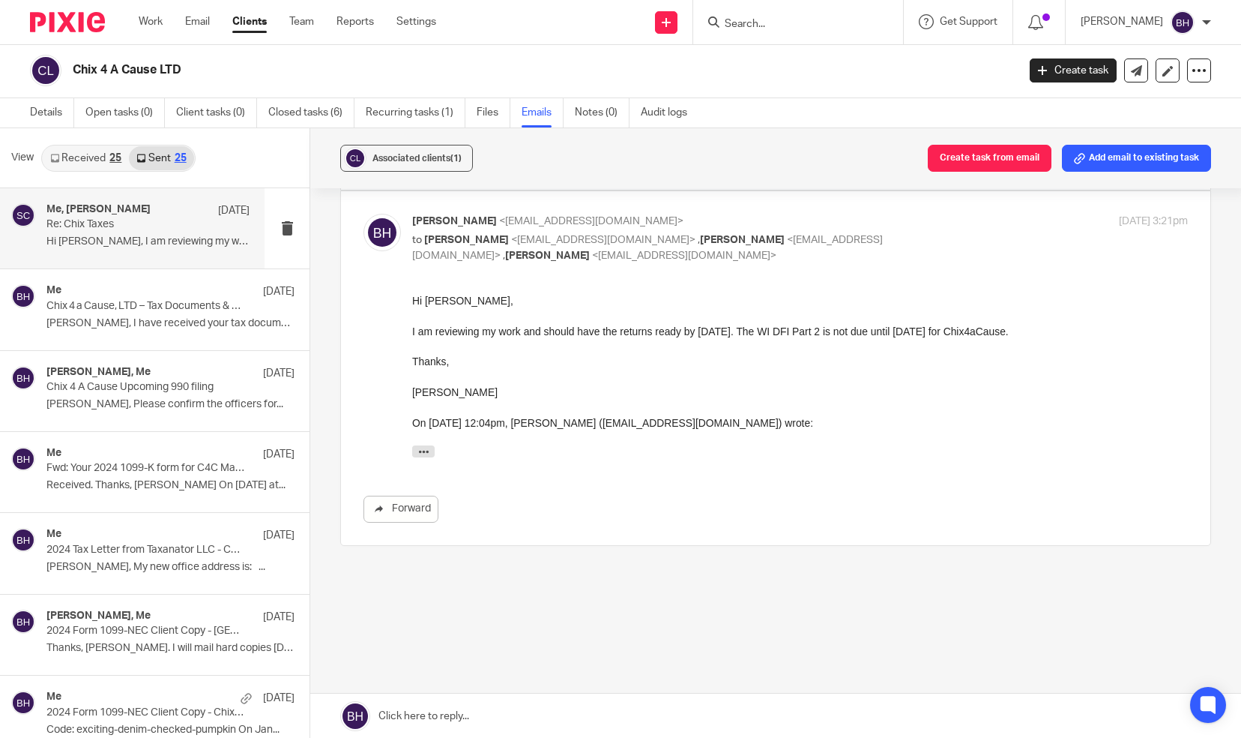
click at [142, 207] on div "Me, Sue Cole Aug 10" at bounding box center [147, 210] width 203 height 15
click at [193, 25] on link "Email" at bounding box center [197, 21] width 25 height 15
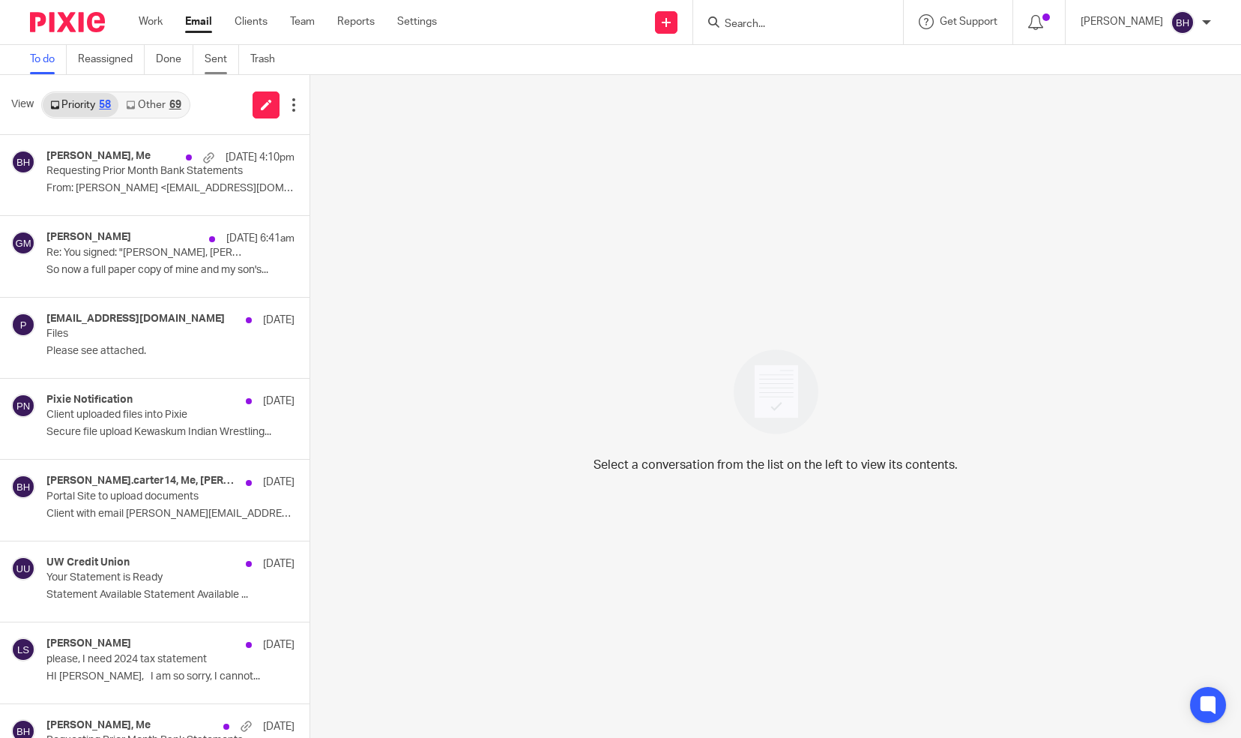
click at [222, 61] on link "Sent" at bounding box center [222, 59] width 34 height 29
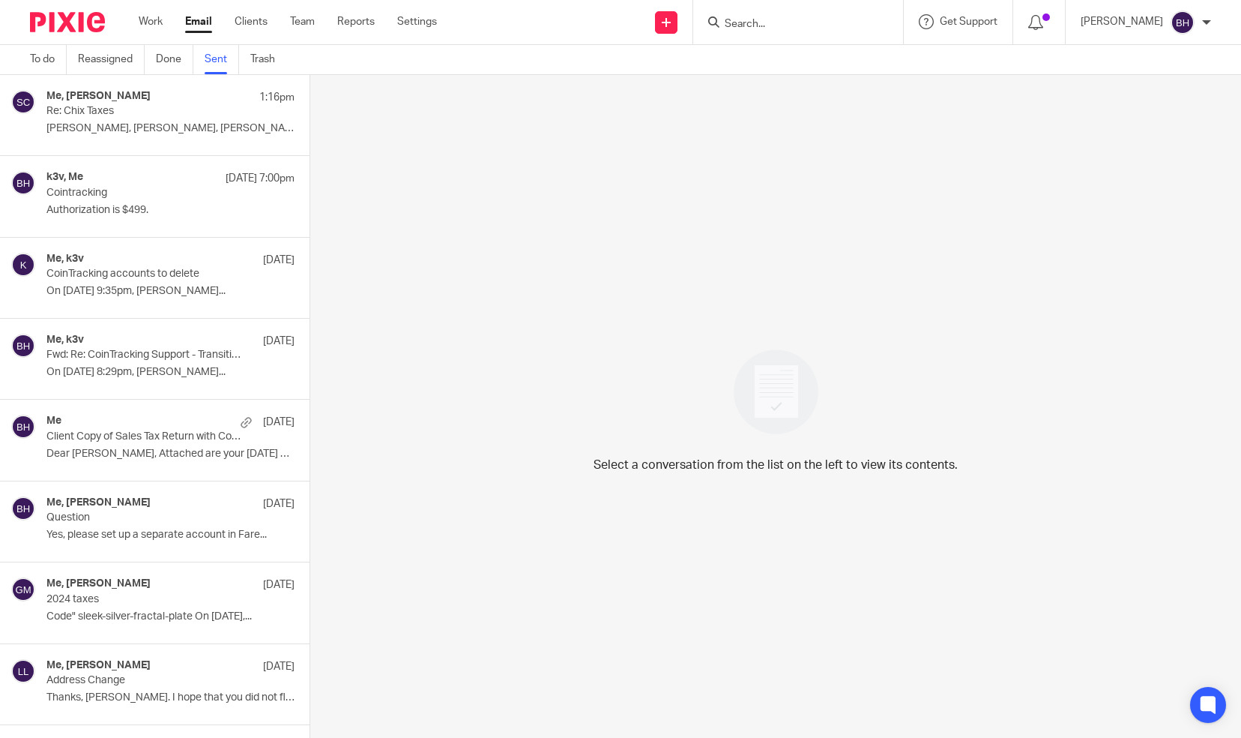
click at [171, 117] on p "Re: Chix Taxes" at bounding box center [145, 111] width 199 height 13
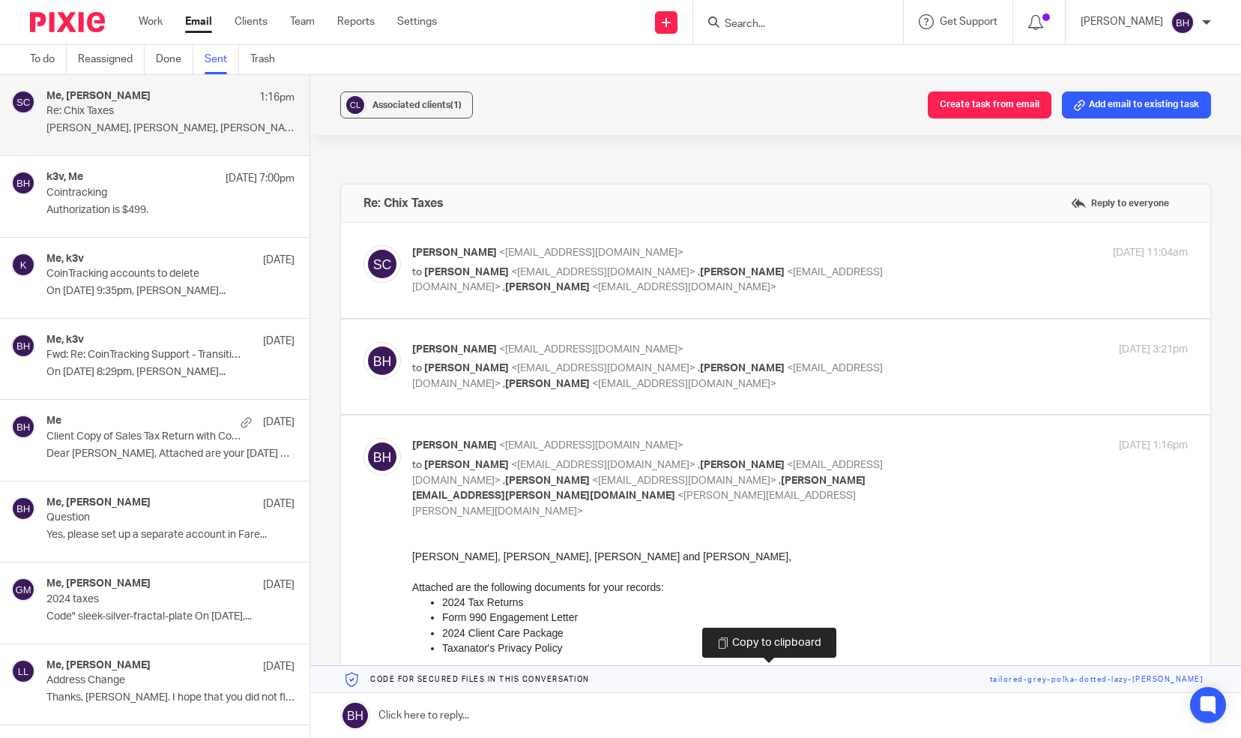
click at [520, 684] on link at bounding box center [775, 679] width 931 height 27
drag, startPoint x: 520, startPoint y: 684, endPoint x: 520, endPoint y: 709, distance: 24.7
click at [520, 709] on link at bounding box center [775, 715] width 931 height 45
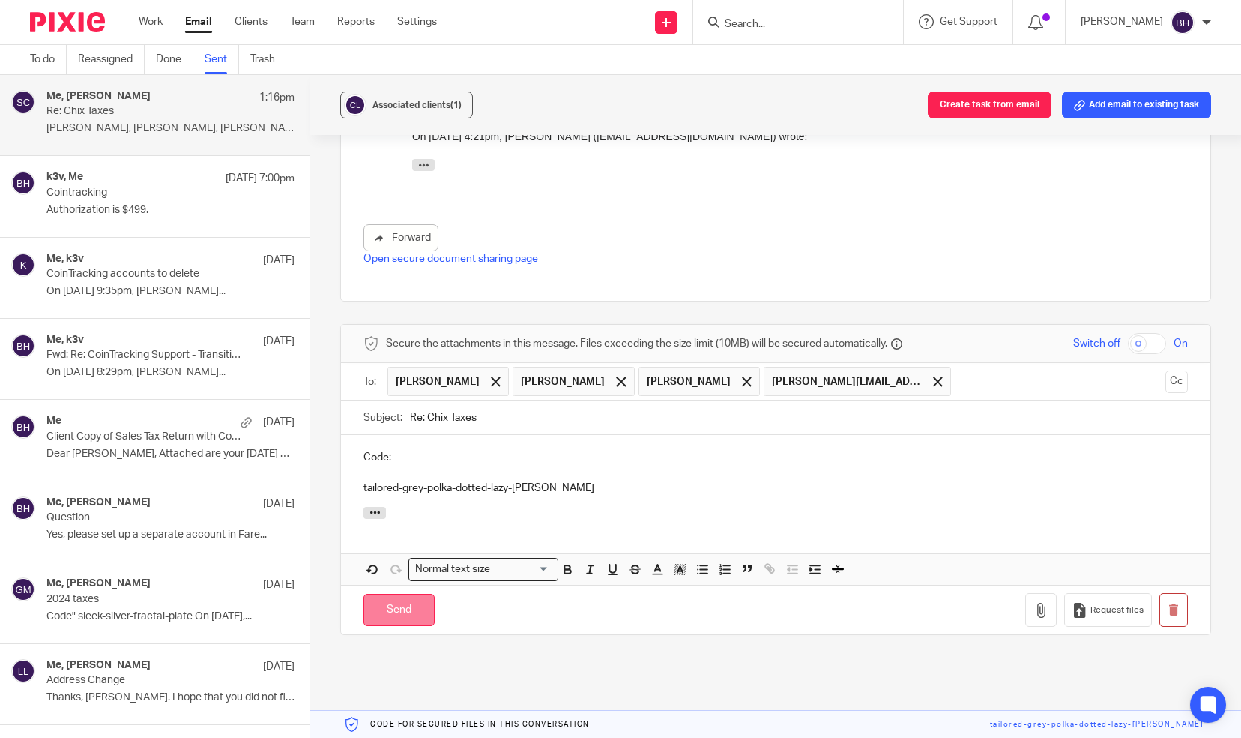
click at [378, 594] on input "Send" at bounding box center [399, 610] width 71 height 32
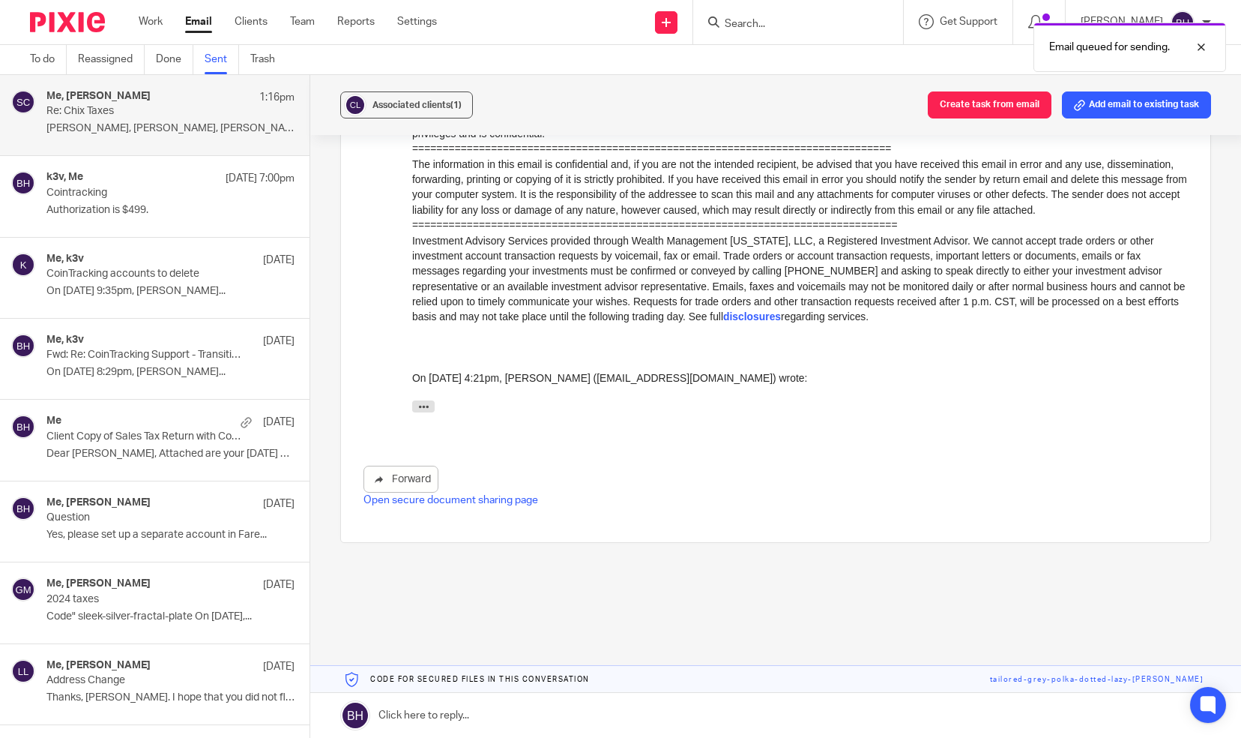
scroll to position [847, 0]
